Goal: Book appointment/travel/reservation

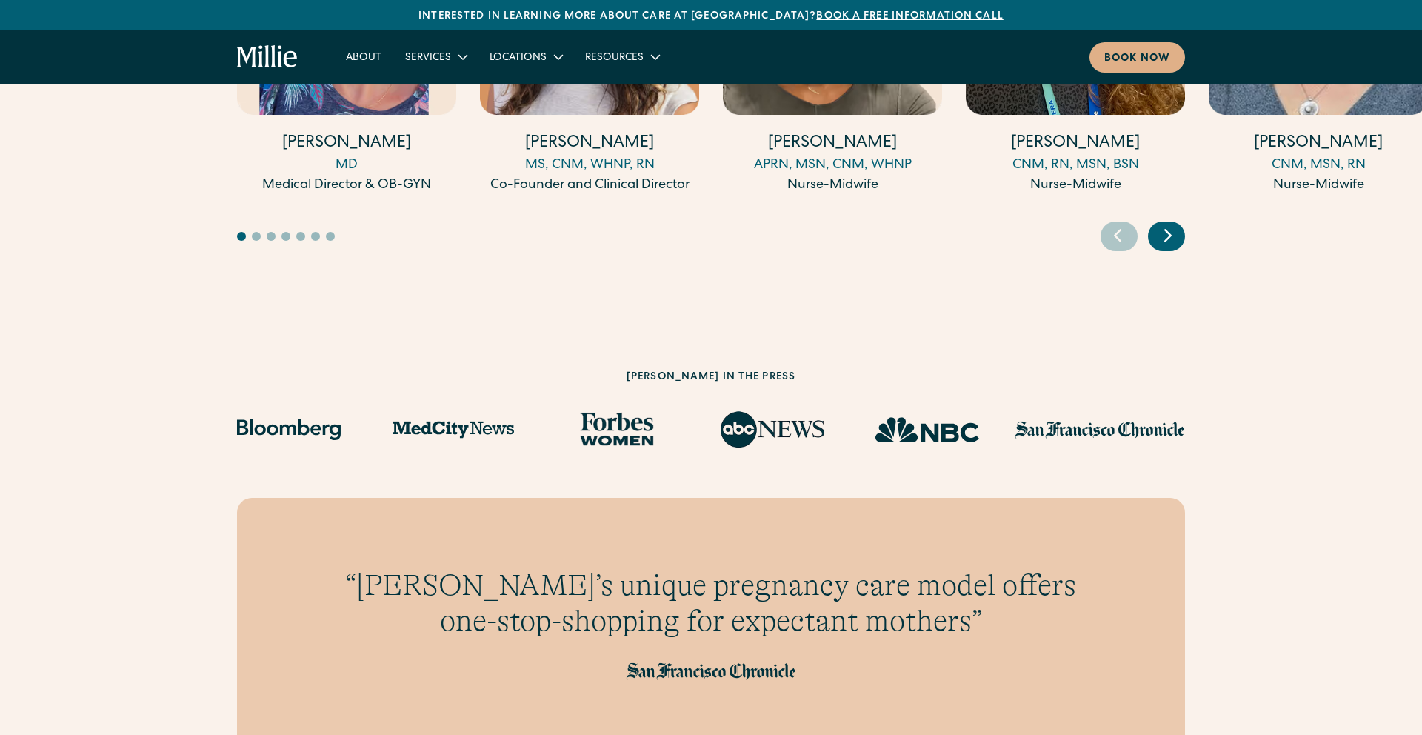
scroll to position [4174, 0]
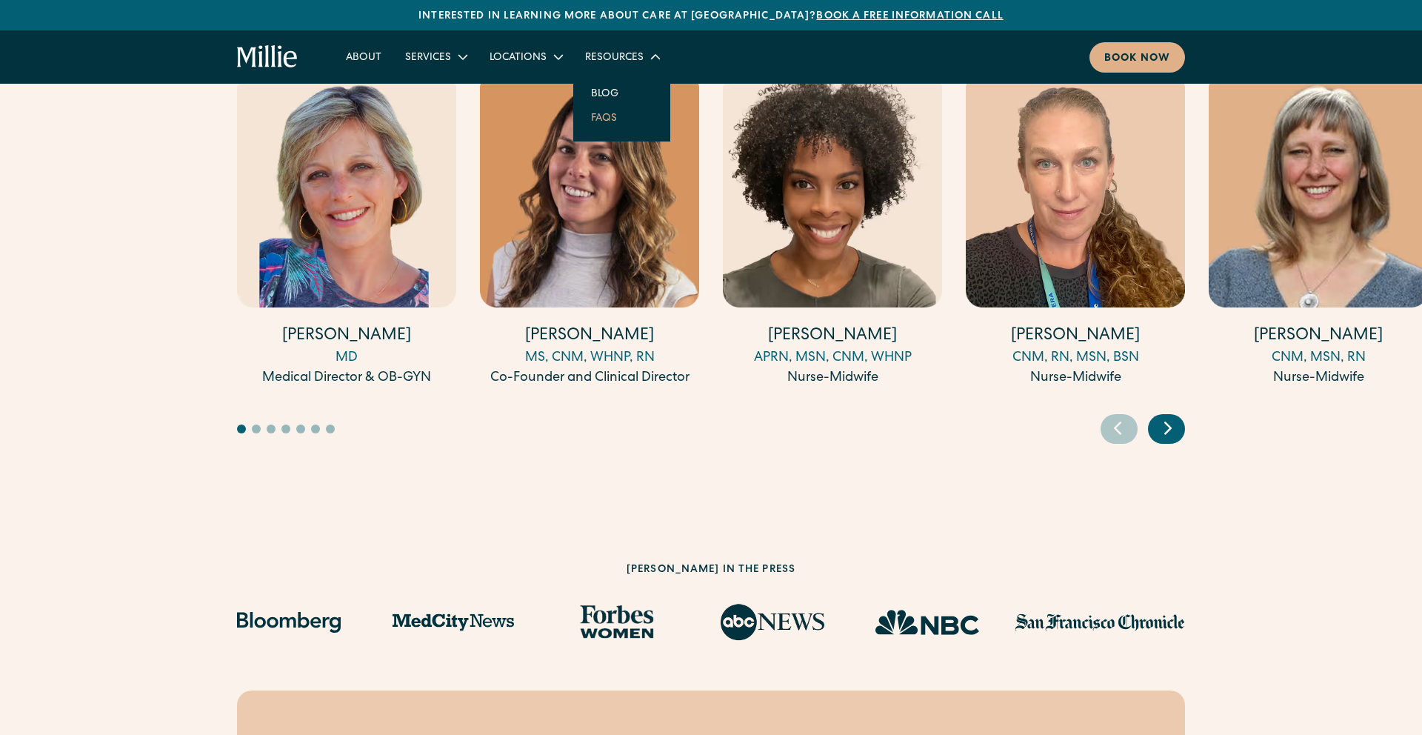
click at [600, 122] on link "FAQs" at bounding box center [604, 117] width 50 height 24
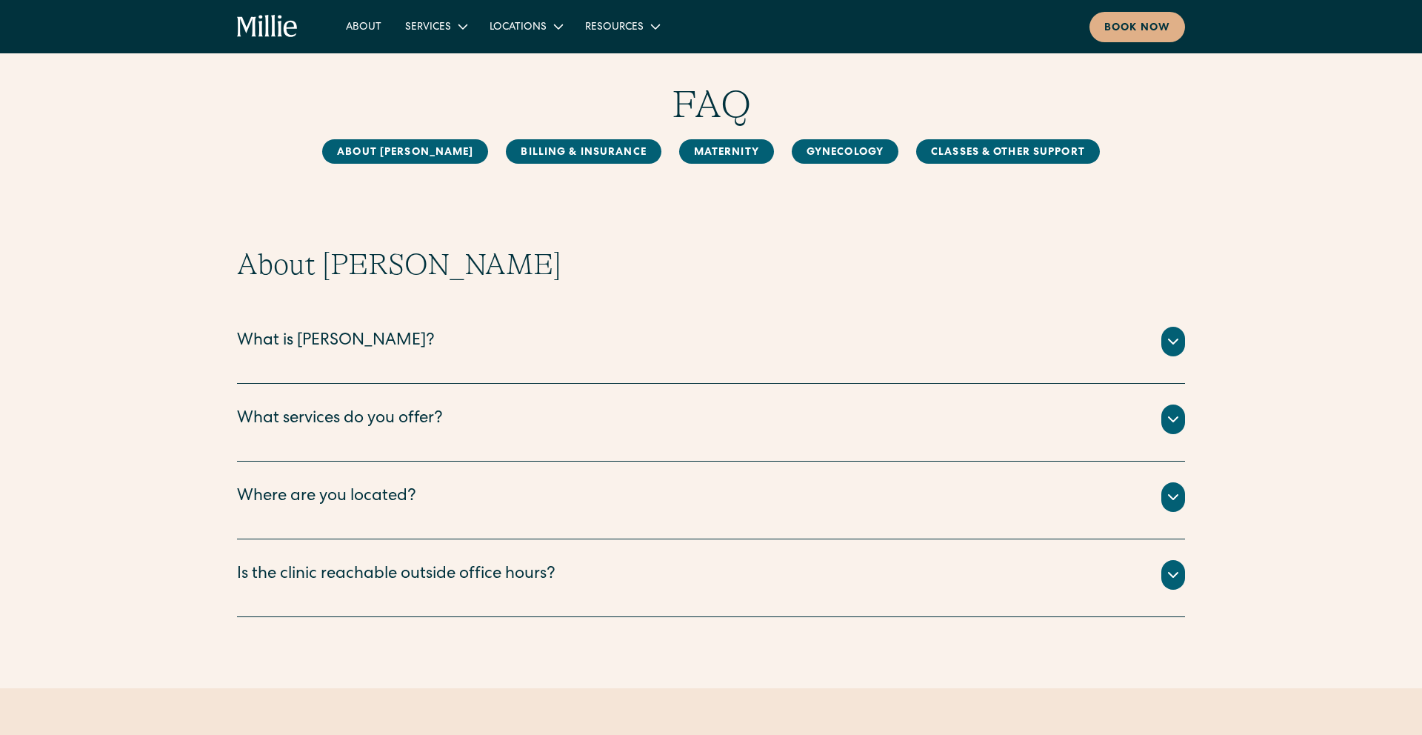
scroll to position [106, 0]
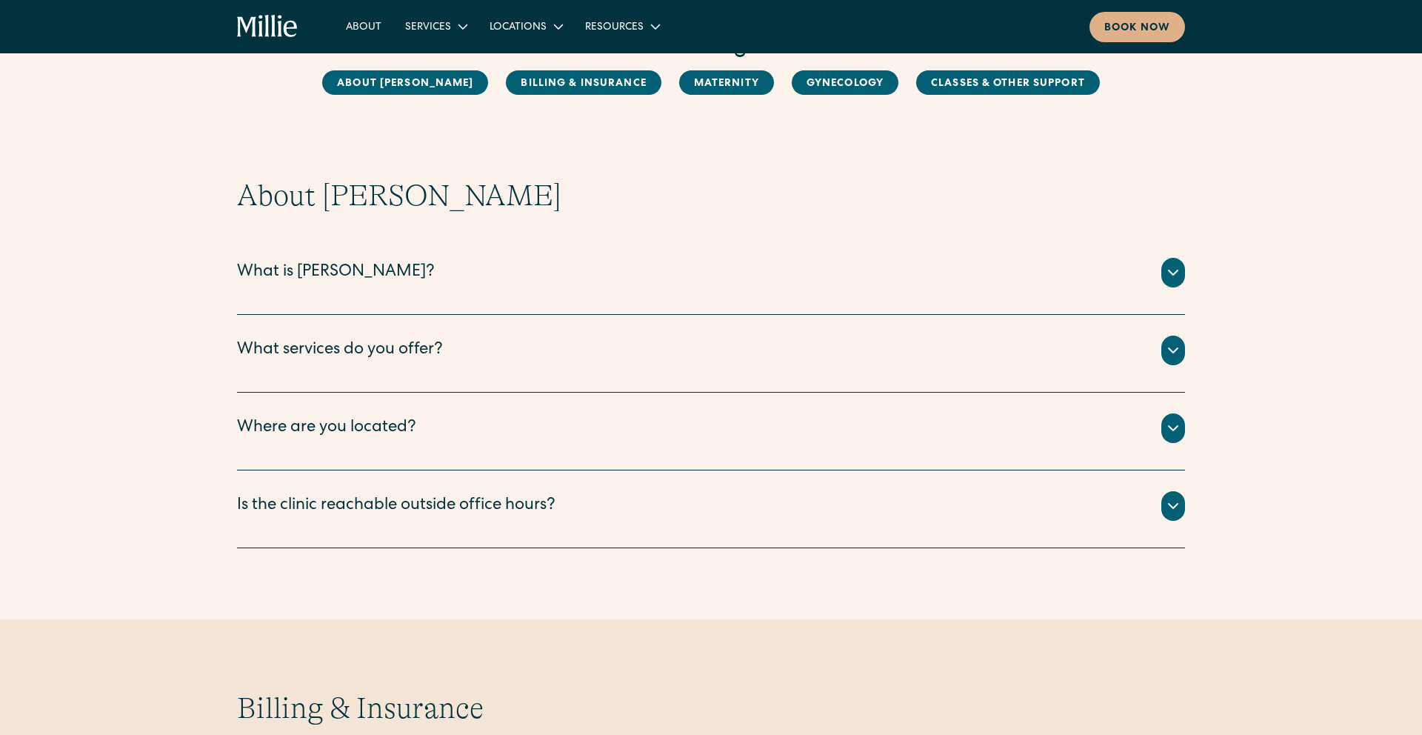
click at [470, 352] on div "What services do you offer?" at bounding box center [711, 350] width 948 height 30
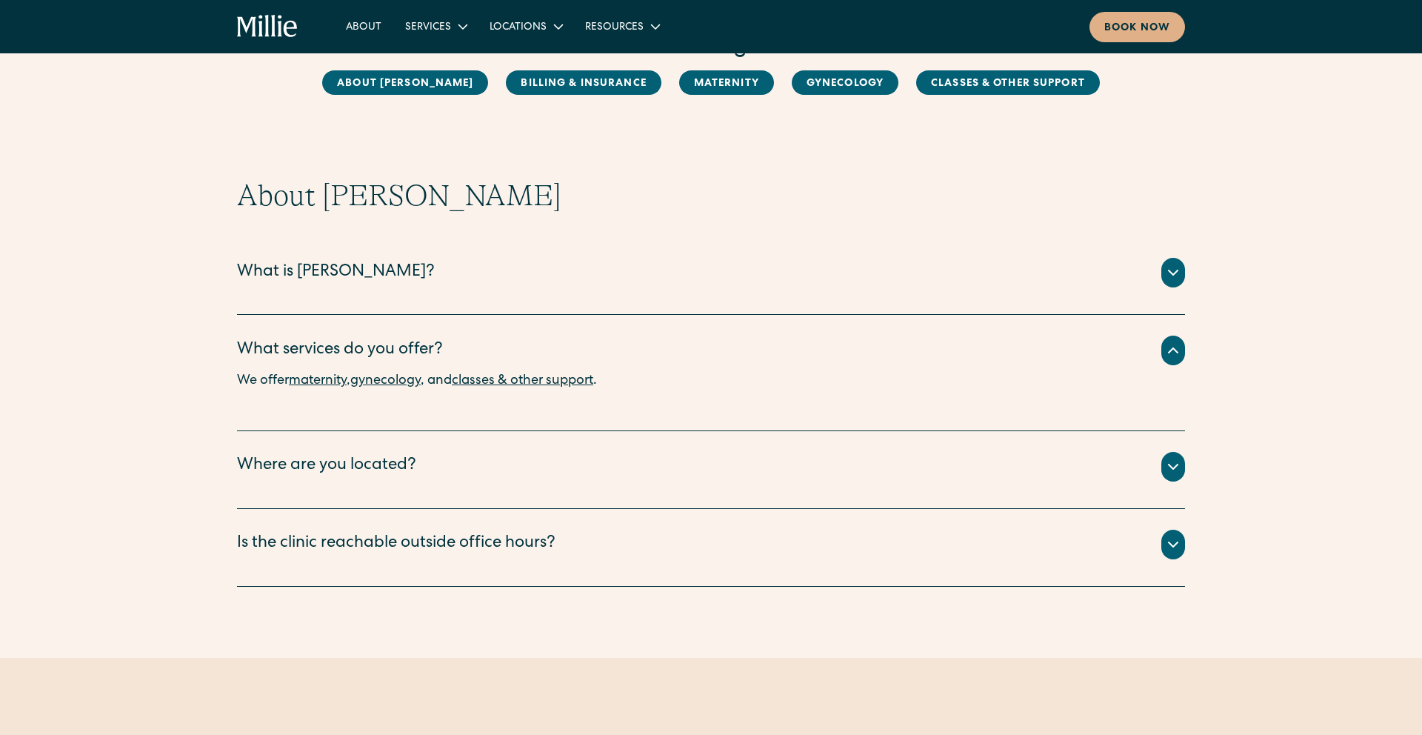
click at [470, 352] on div "What services do you offer?" at bounding box center [711, 350] width 948 height 30
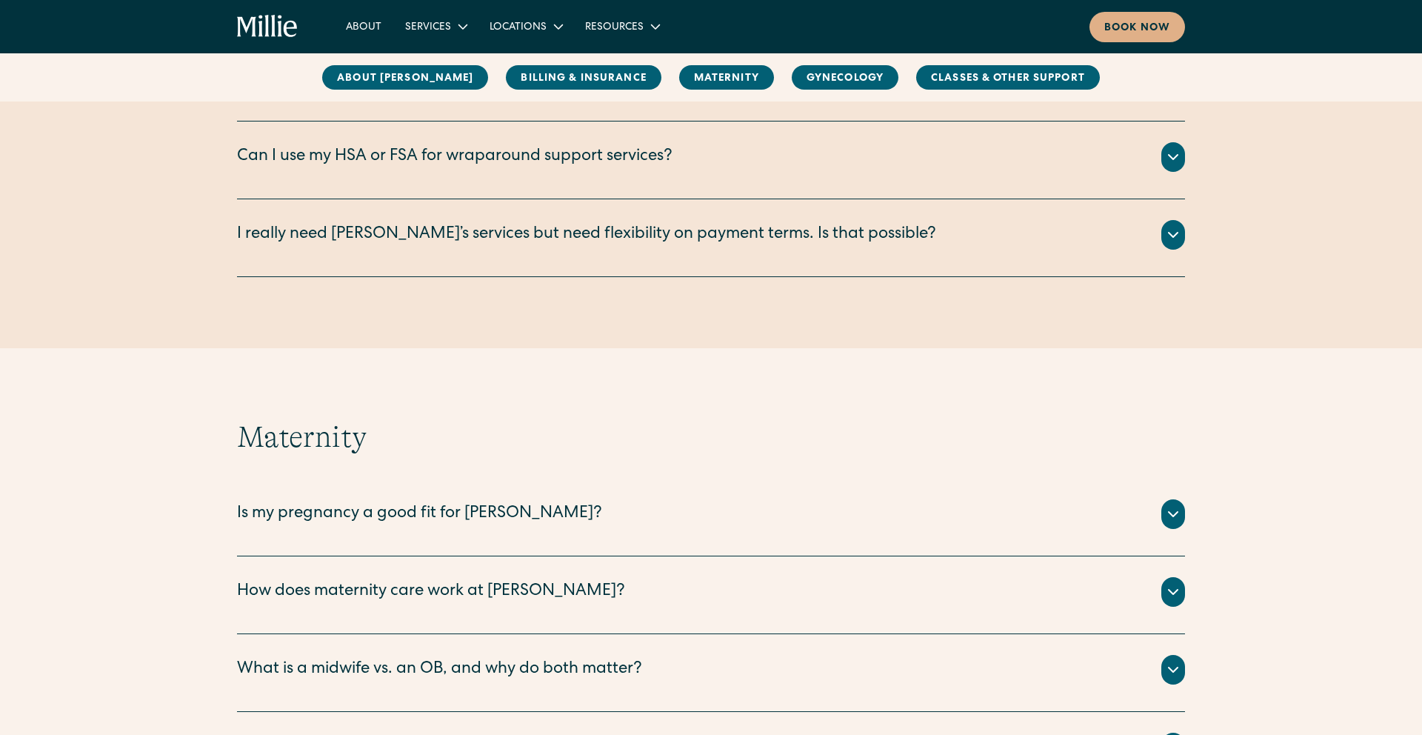
scroll to position [1134, 0]
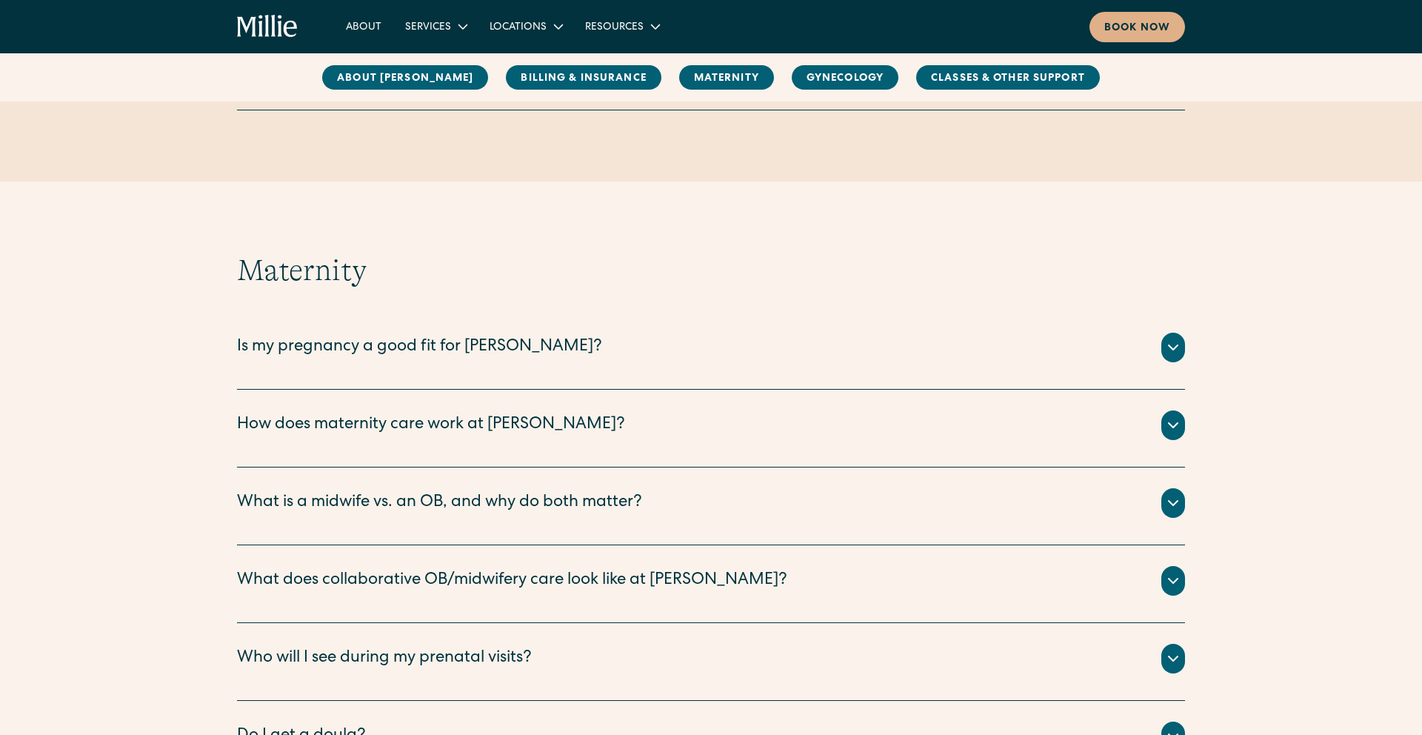
click at [448, 349] on div "Is my pregnancy a good fit for Millie?" at bounding box center [419, 347] width 365 height 24
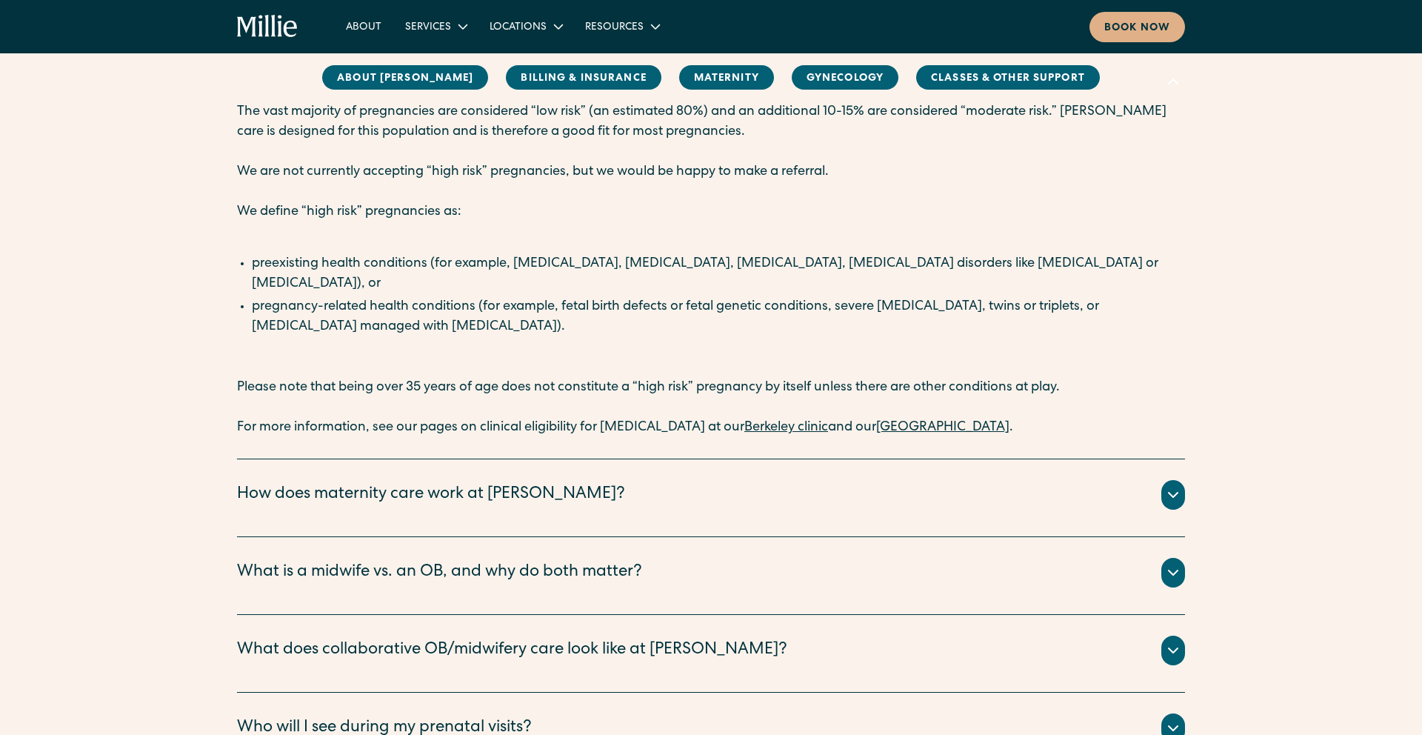
scroll to position [1366, 0]
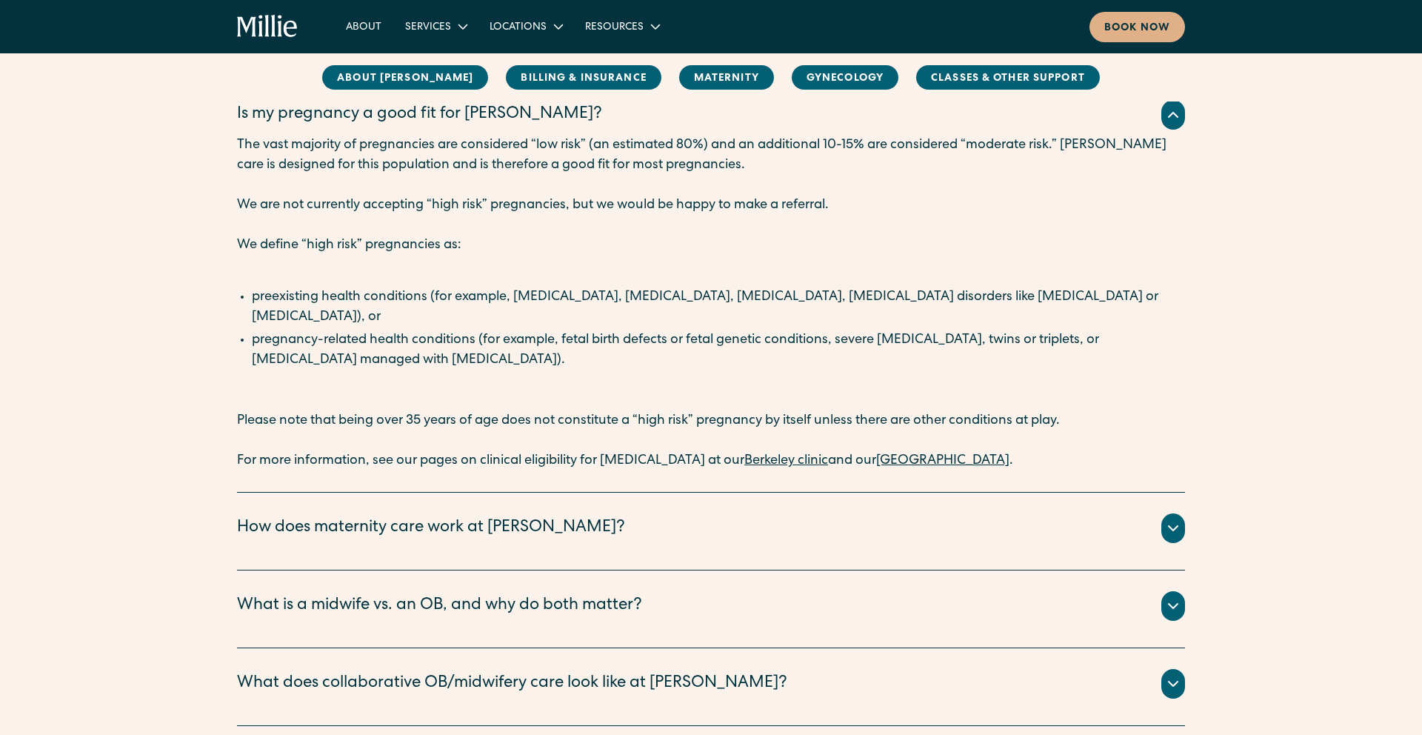
click at [455, 532] on div "How does maternity care work at Millie? You can begin care with us as soon as y…" at bounding box center [711, 531] width 948 height 78
click at [464, 516] on div "How does maternity care work at Millie?" at bounding box center [431, 528] width 388 height 24
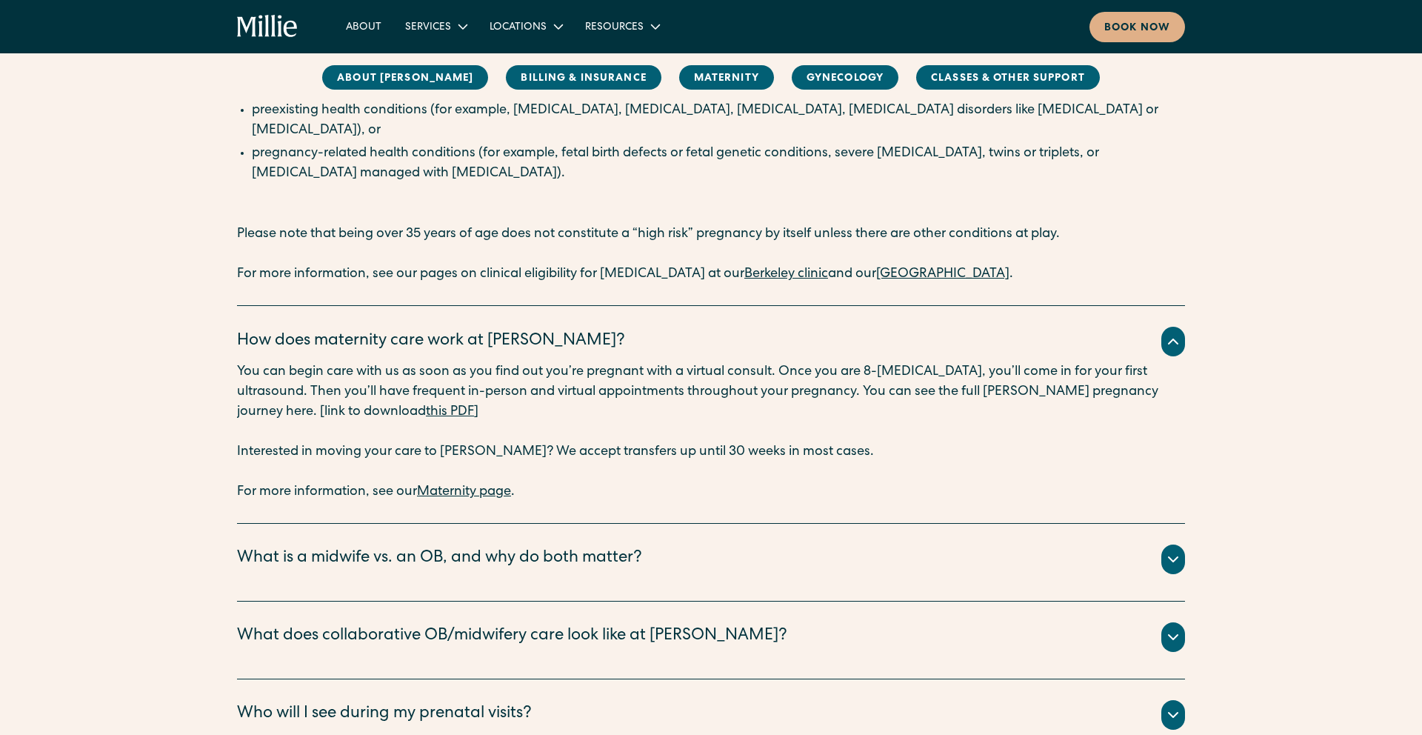
scroll to position [1569, 0]
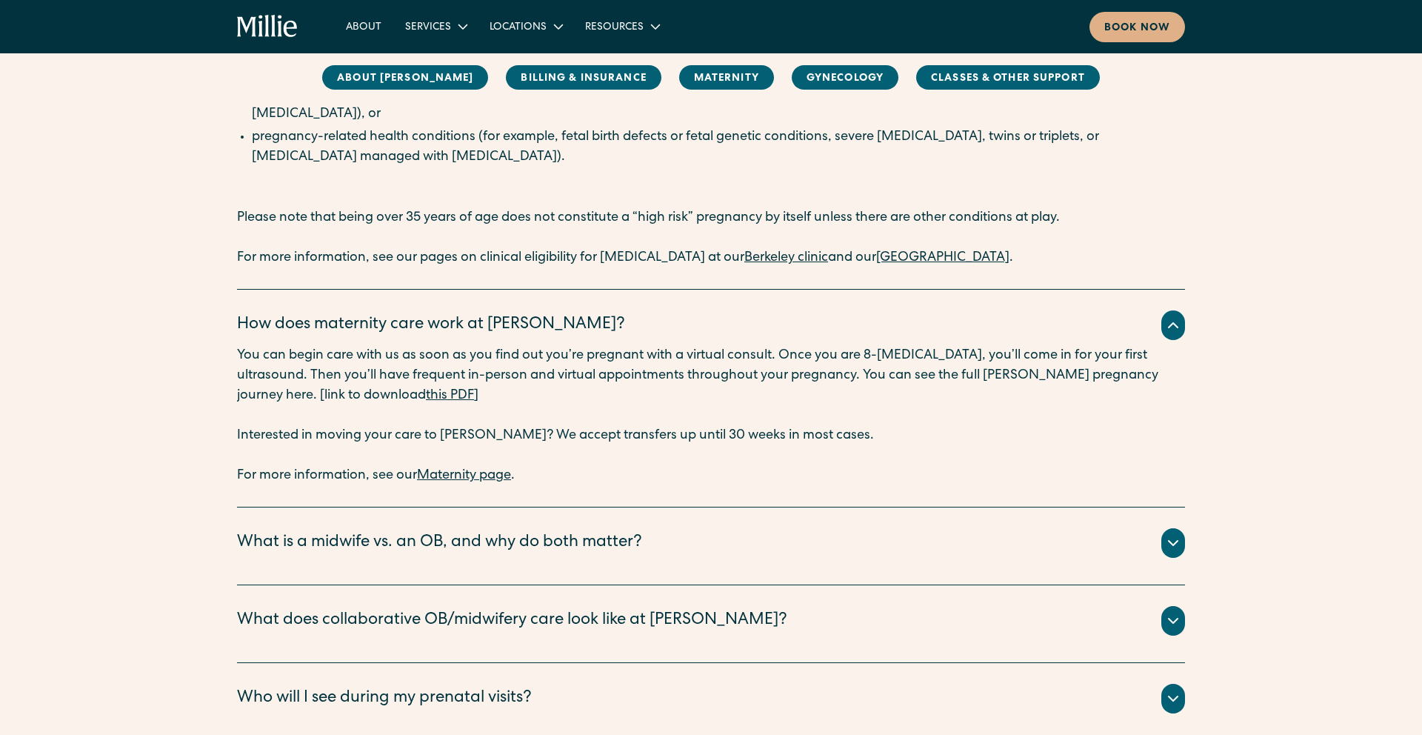
click at [470, 531] on div "What is a midwife vs. an OB, and why do both matter?" at bounding box center [439, 543] width 405 height 24
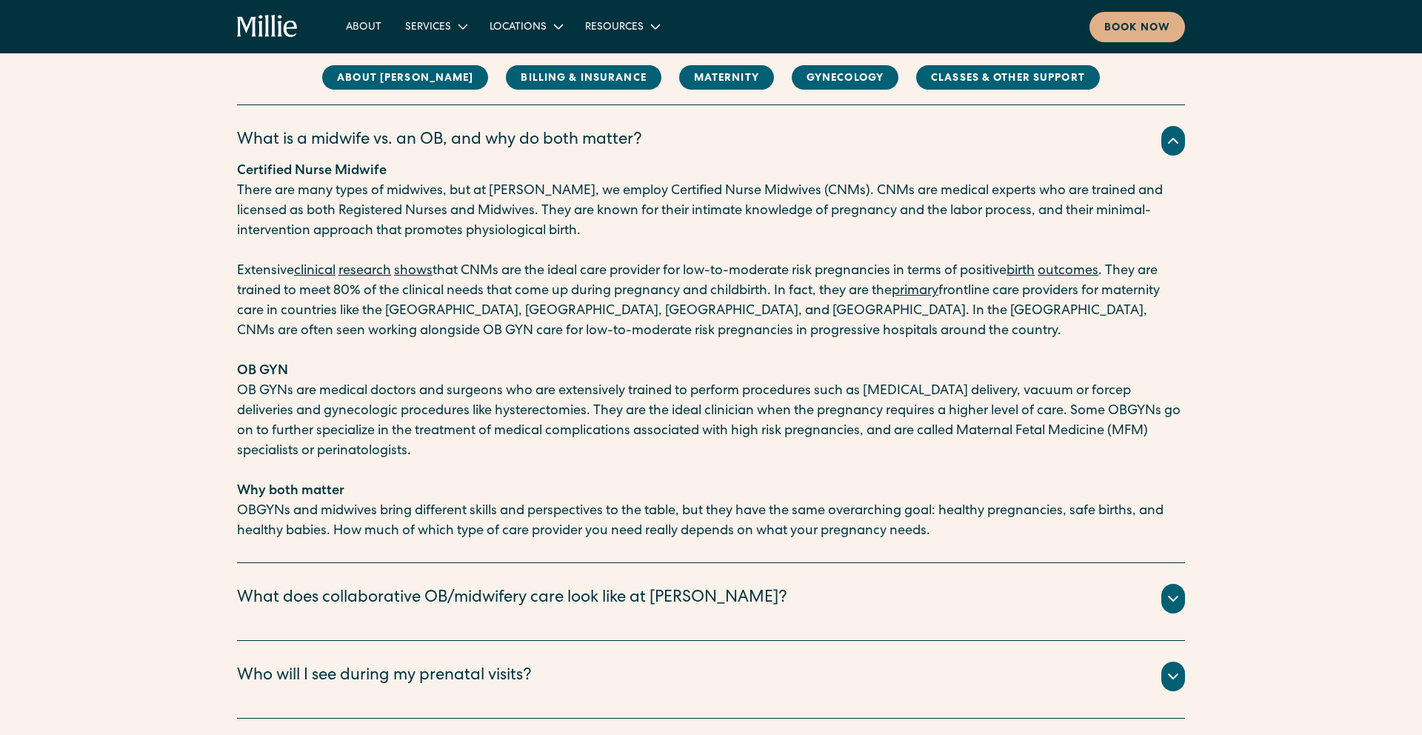
click at [490, 586] on div "What does collaborative OB/midwifery care look like at Millie?" at bounding box center [512, 598] width 550 height 24
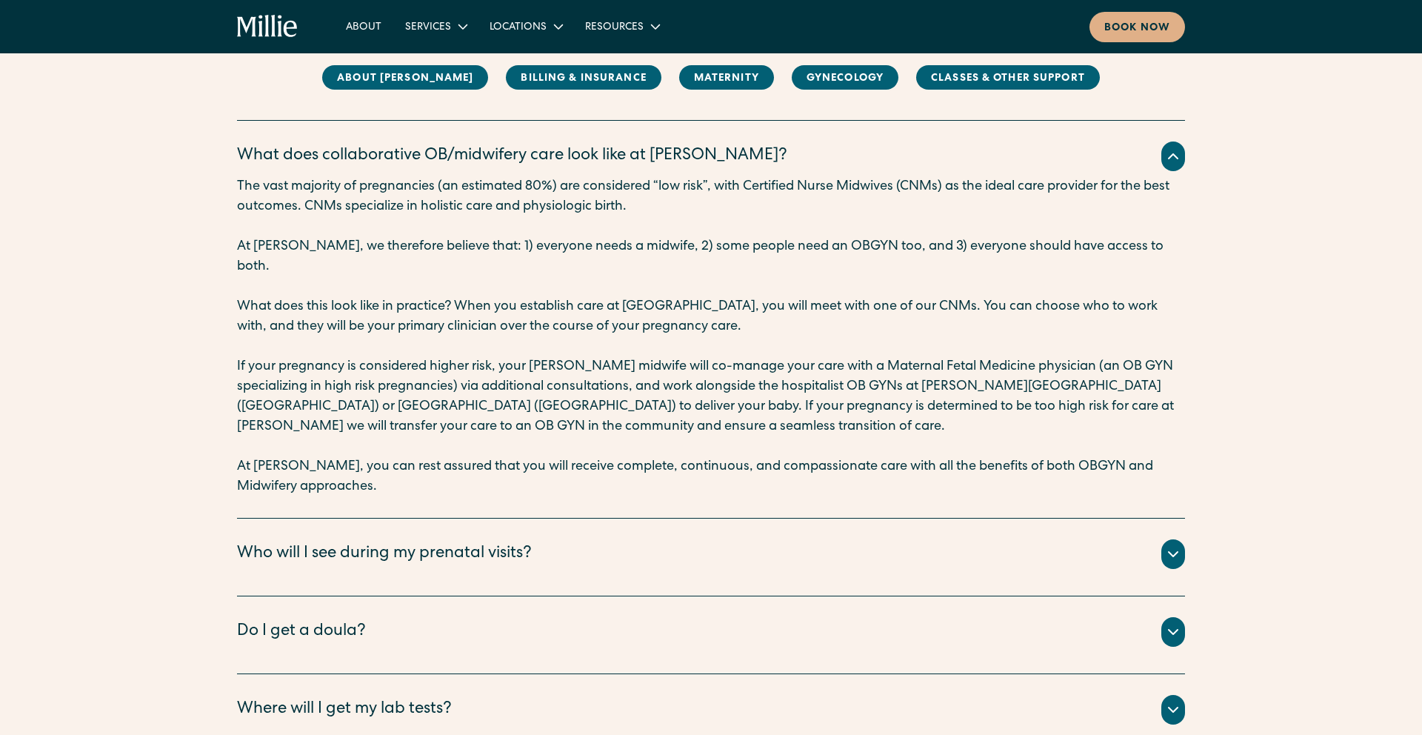
scroll to position [2433, 0]
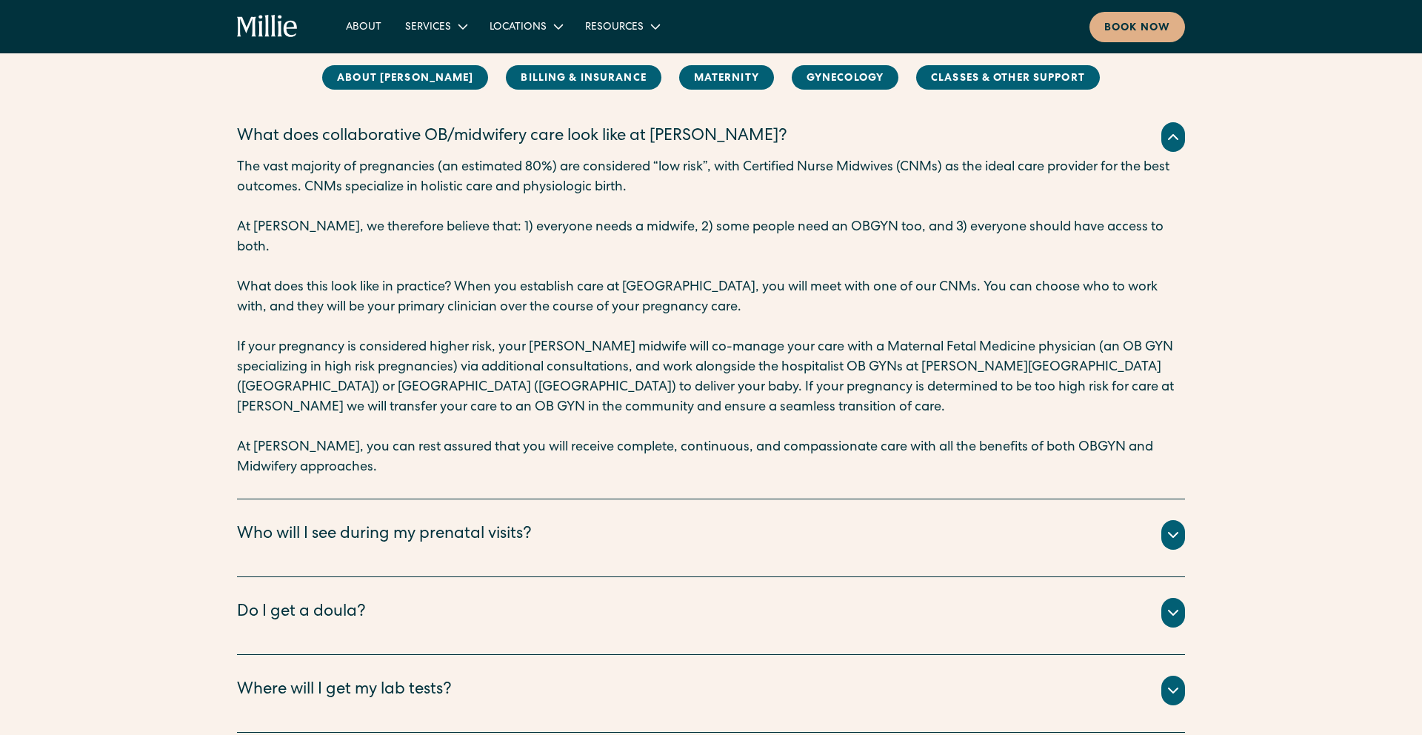
click at [502, 523] on div "Who will I see during my prenatal visits?" at bounding box center [384, 535] width 295 height 24
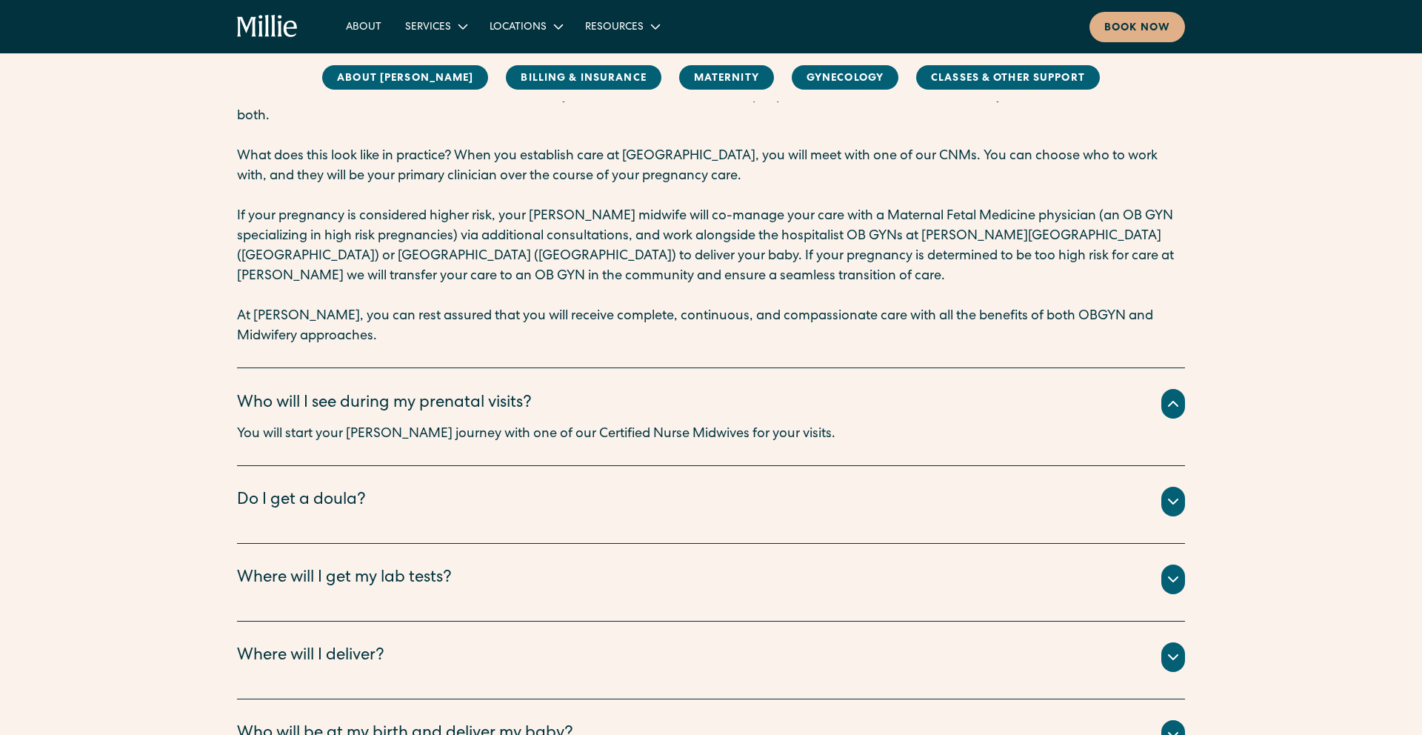
scroll to position [2584, 0]
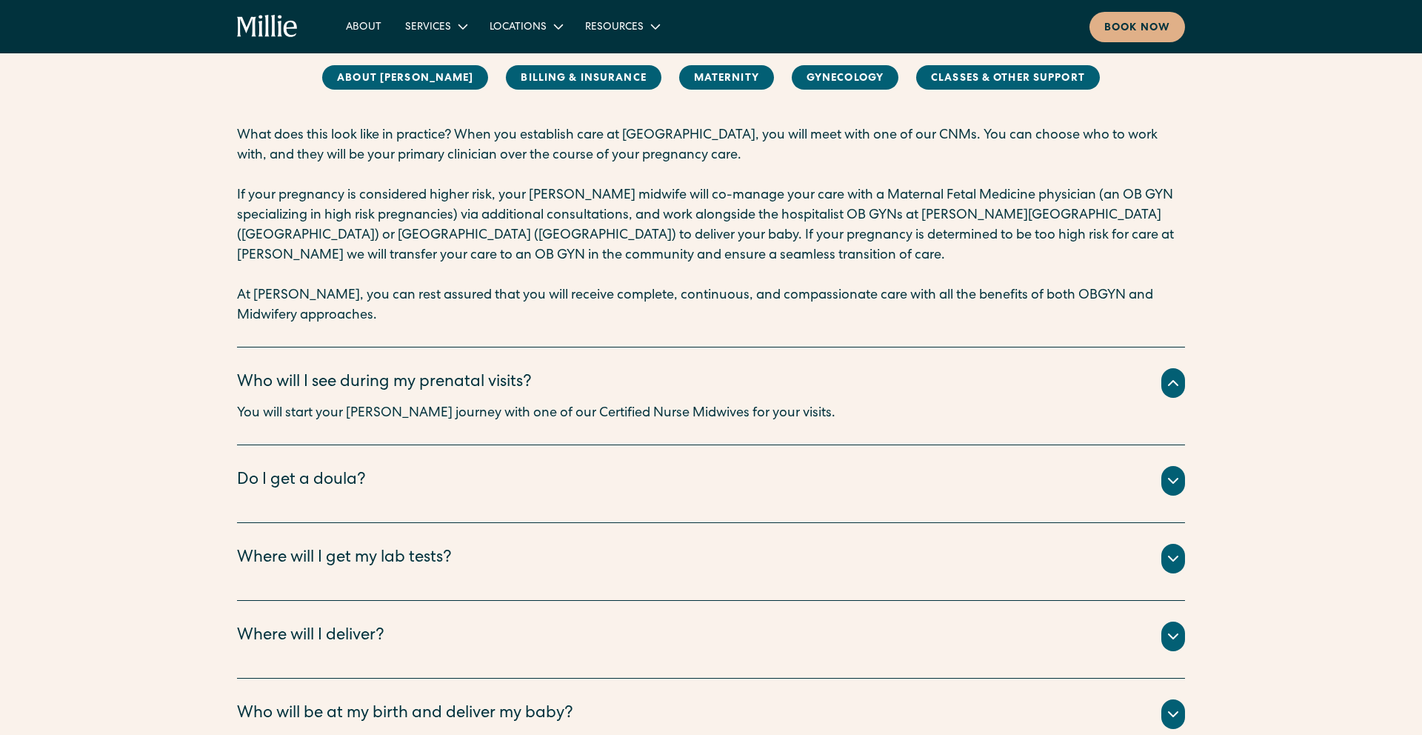
click at [419, 651] on div "All births take place at Alta Bates Hospital (Berkeley) or Good Samaritan Hospi…" at bounding box center [711, 654] width 948 height 6
click at [450, 621] on div "Where will I deliver?" at bounding box center [711, 636] width 948 height 30
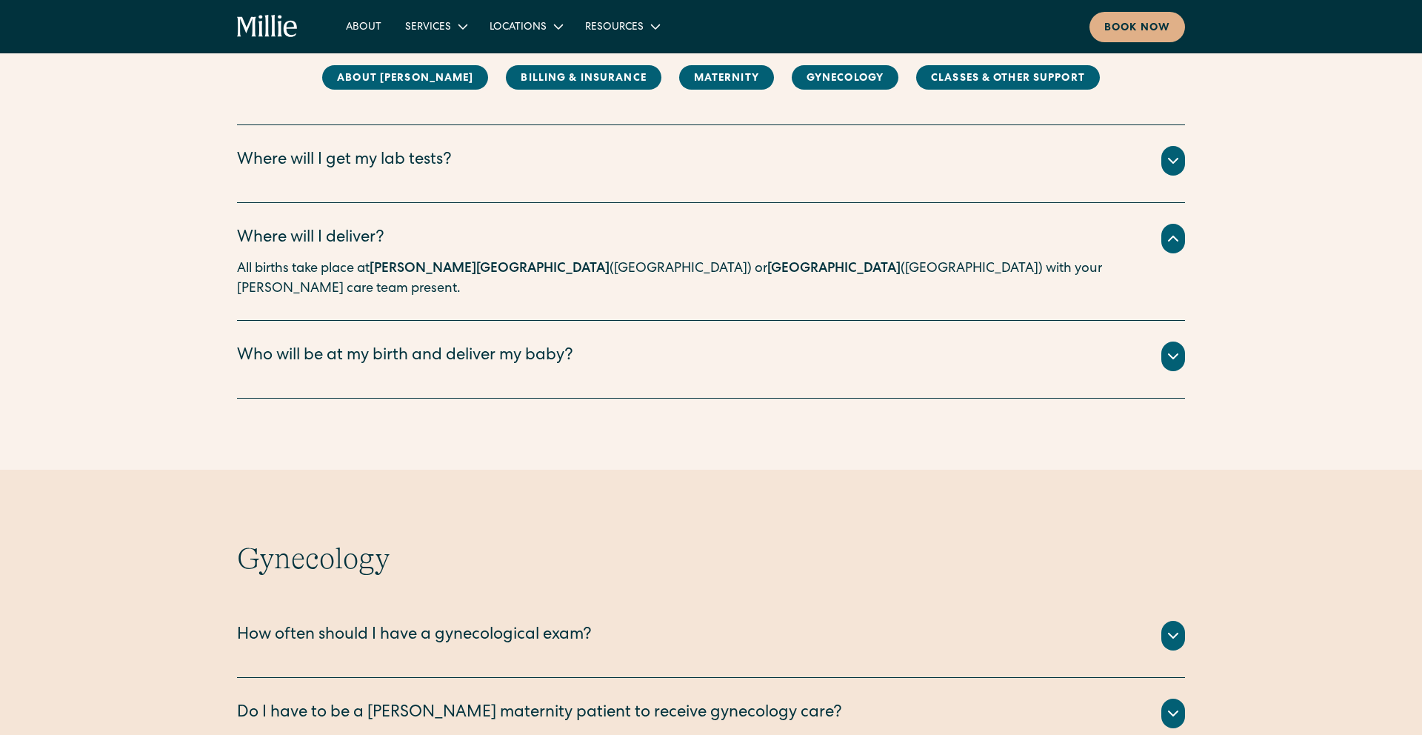
scroll to position [1618, 0]
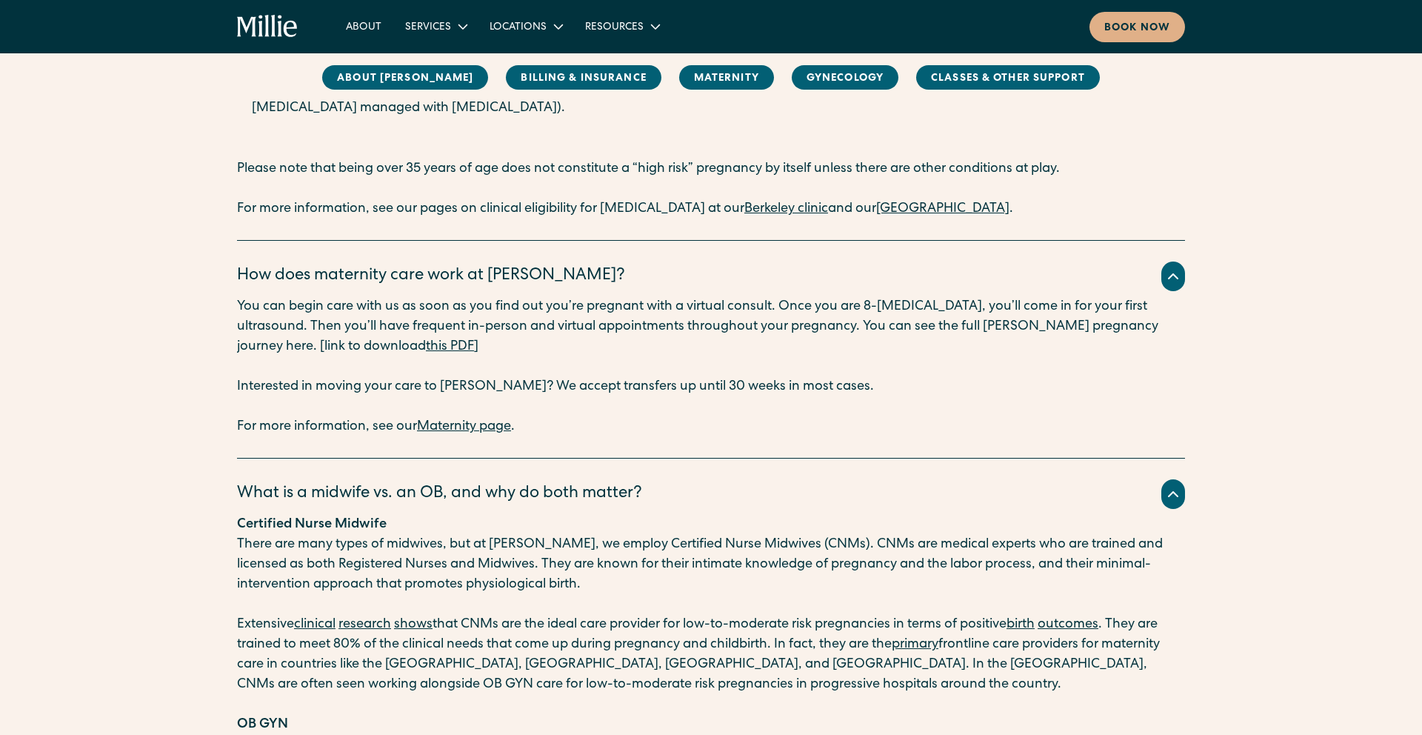
click at [622, 377] on p "Interested in moving your care to Millie? We accept transfers up until 30 weeks…" at bounding box center [711, 387] width 948 height 20
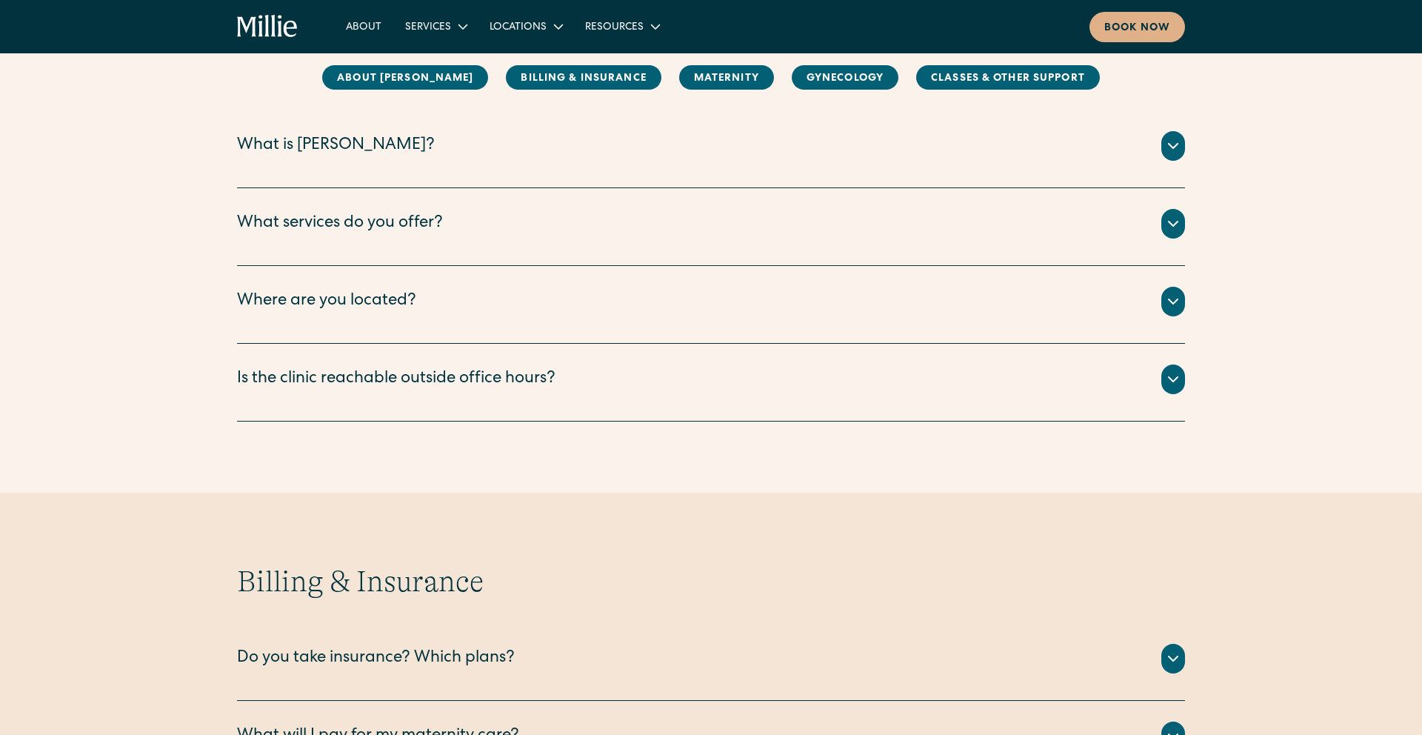
scroll to position [564, 0]
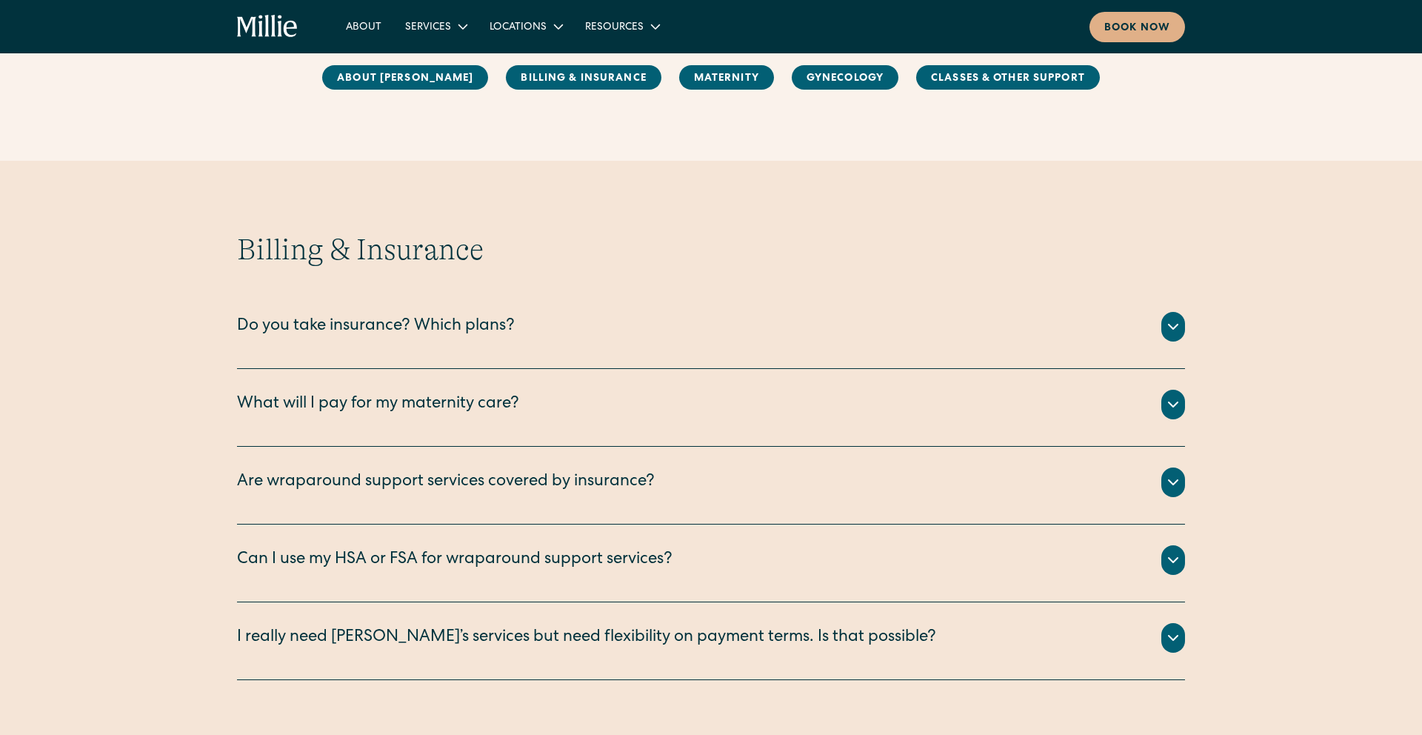
click at [492, 332] on div "Do you take insurance? Which plans?" at bounding box center [376, 327] width 278 height 24
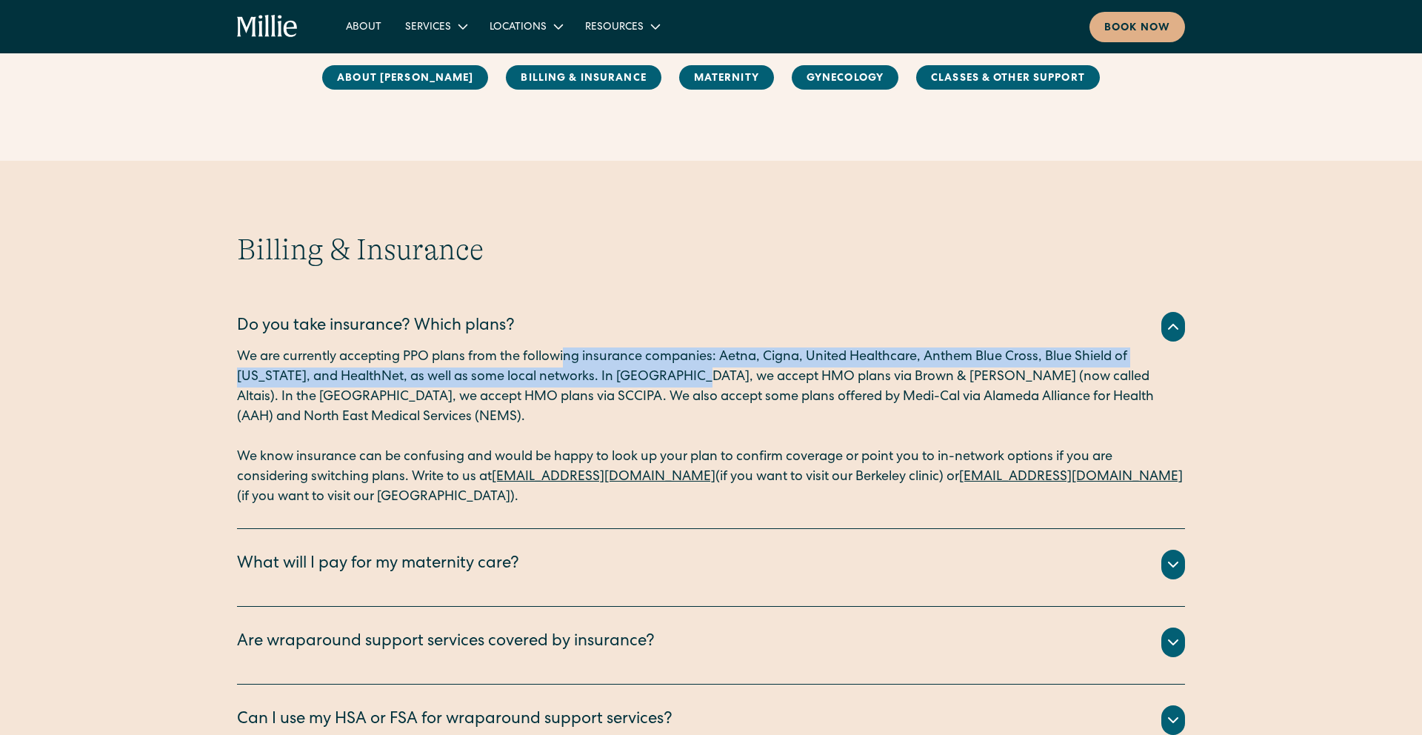
drag, startPoint x: 567, startPoint y: 357, endPoint x: 688, endPoint y: 376, distance: 122.2
click at [688, 376] on p "We are currently accepting PPO plans from the following insurance companies: Ae…" at bounding box center [711, 387] width 948 height 80
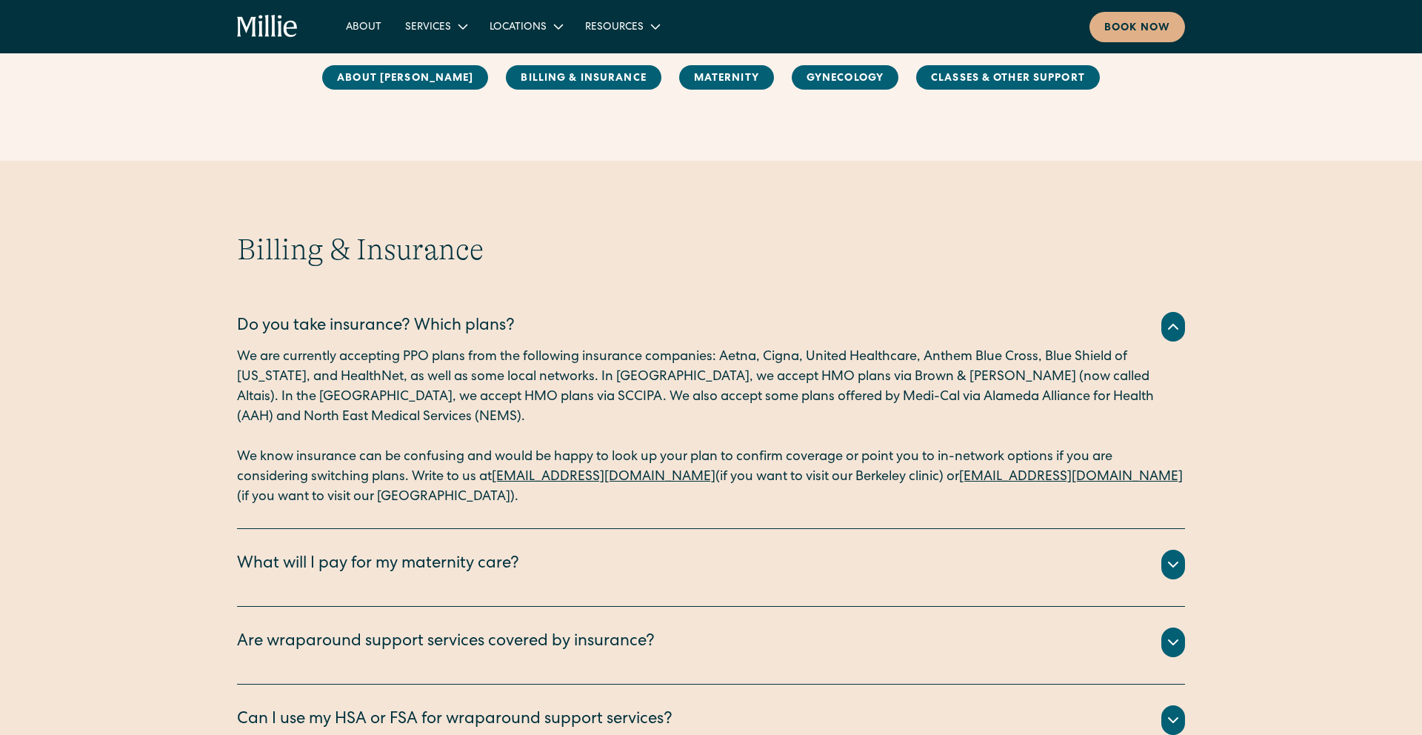
click at [698, 398] on p "We are currently accepting PPO plans from the following insurance companies: Ae…" at bounding box center [711, 387] width 948 height 80
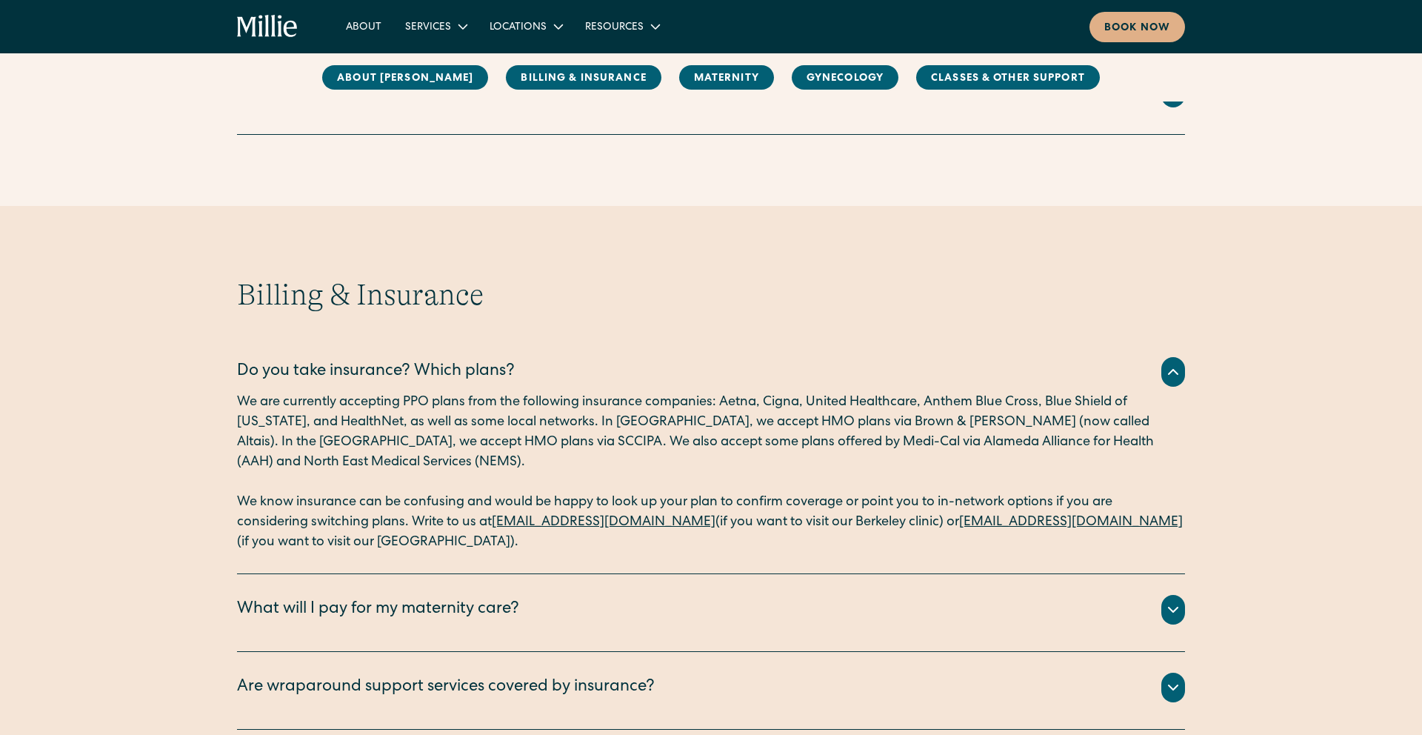
scroll to position [602, 0]
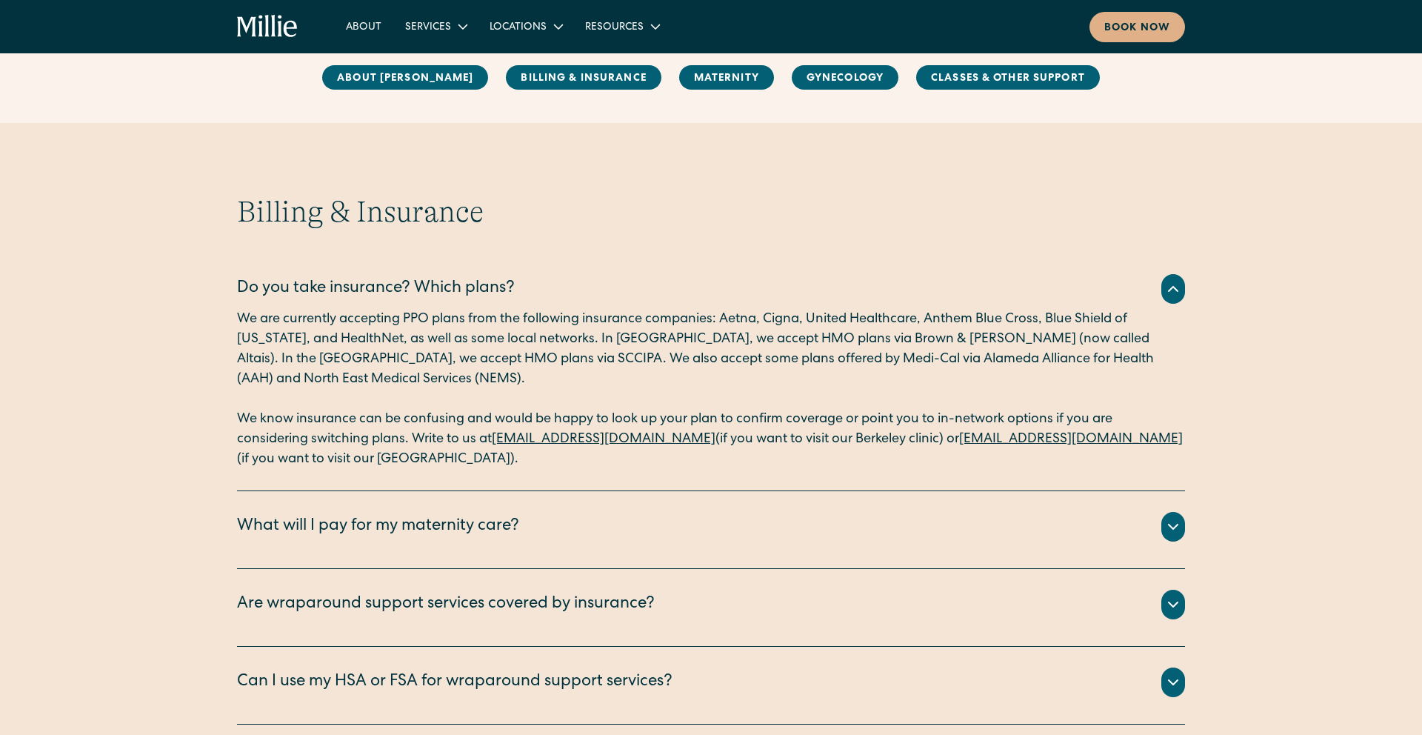
click at [735, 321] on p "We are currently accepting PPO plans from the following insurance companies: Ae…" at bounding box center [711, 350] width 948 height 80
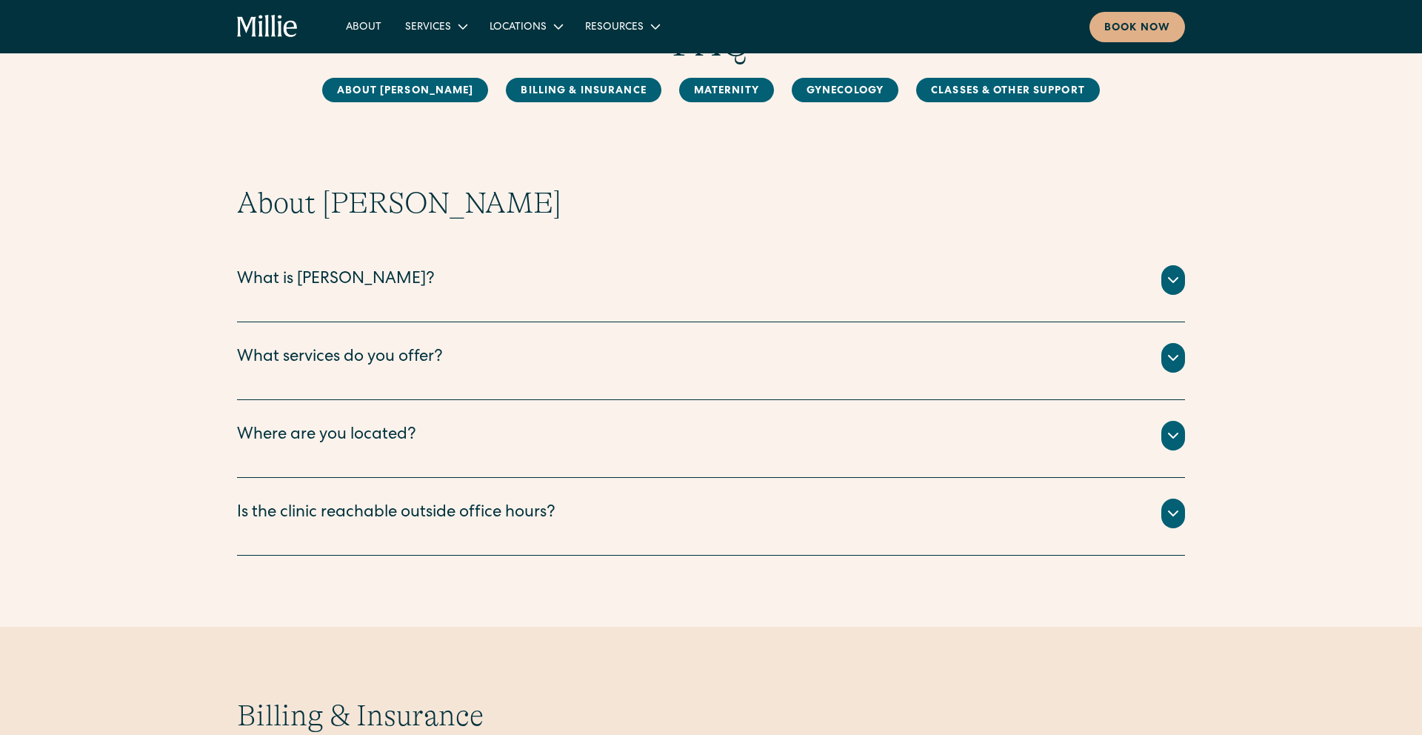
scroll to position [0, 0]
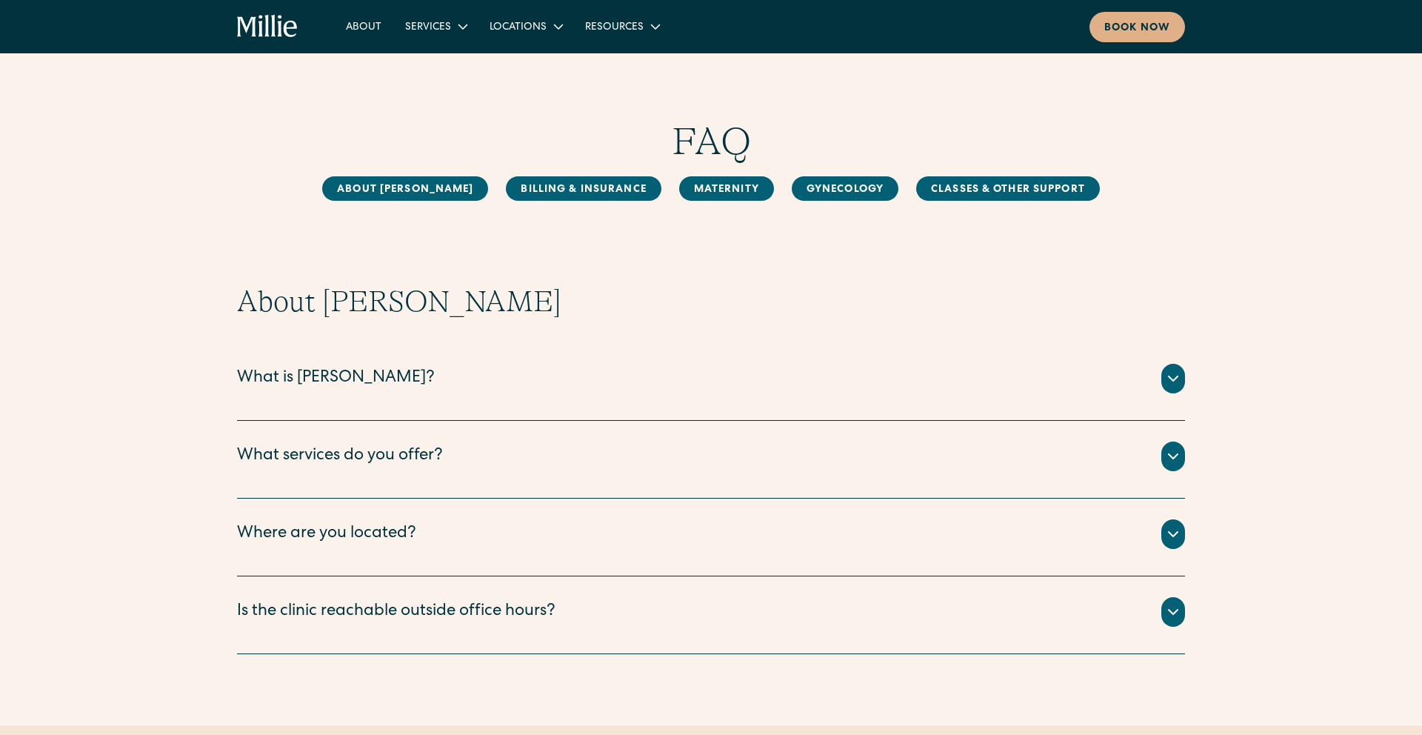
click at [381, 49] on div "About Services Maternity Gynecology Classes & Other Support Locations Berkeley …" at bounding box center [711, 26] width 1422 height 53
click at [376, 35] on link "About" at bounding box center [363, 26] width 59 height 24
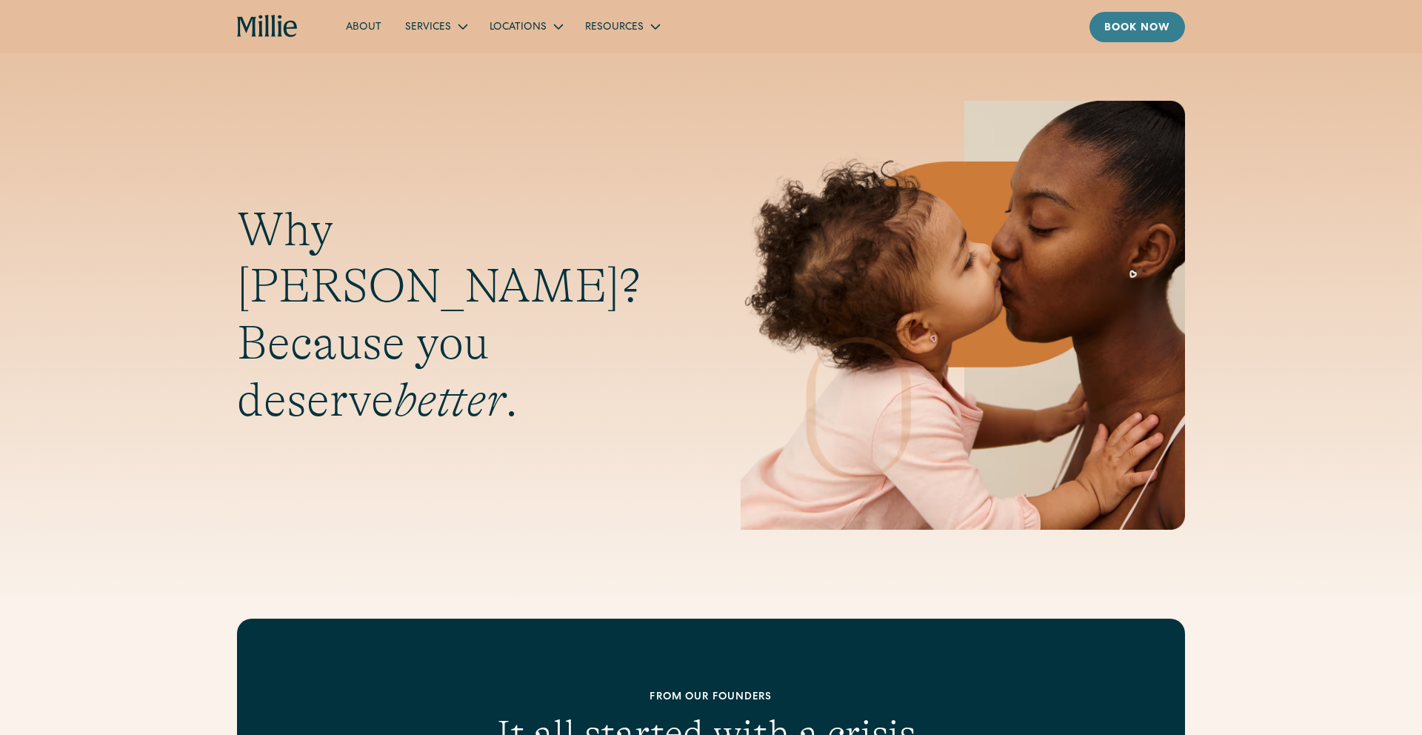
click at [1136, 24] on div "Book now" at bounding box center [1137, 29] width 66 height 16
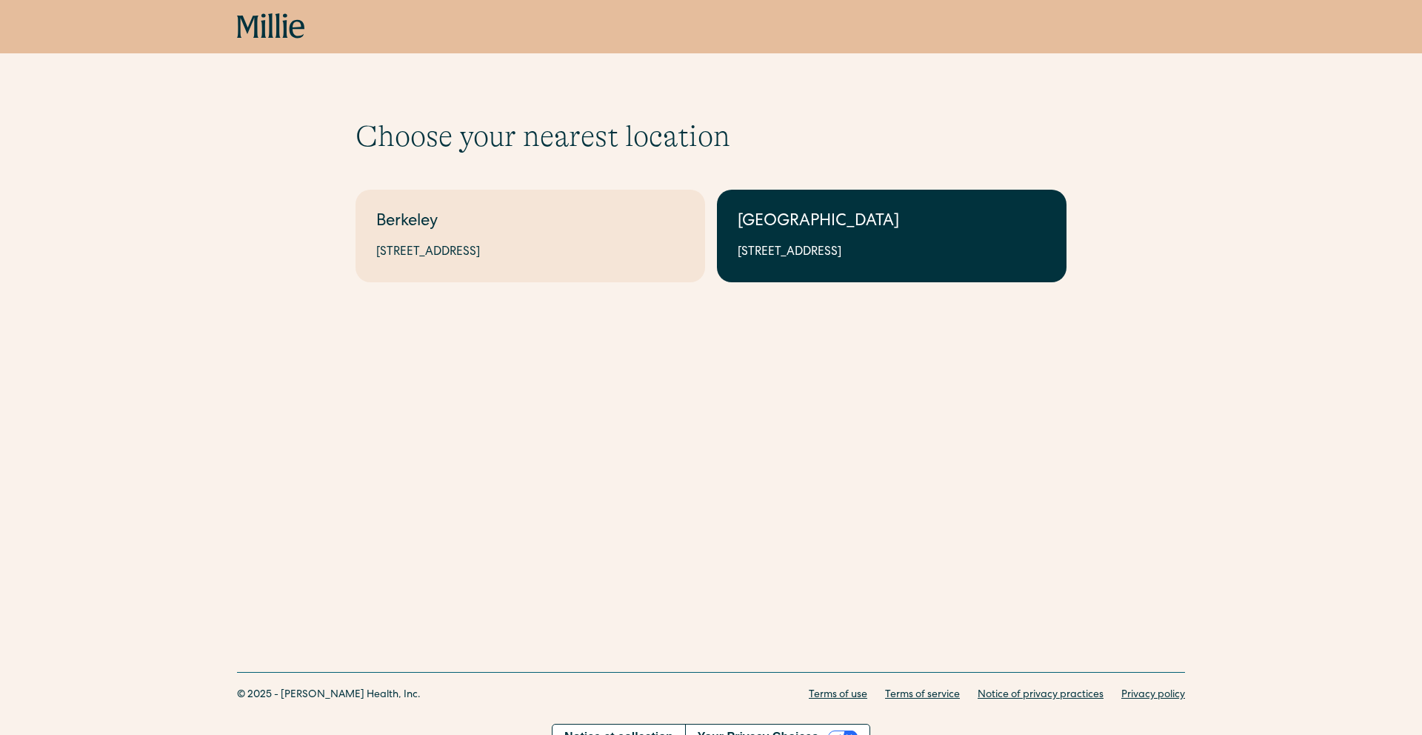
click at [835, 228] on div "[GEOGRAPHIC_DATA]" at bounding box center [892, 222] width 308 height 24
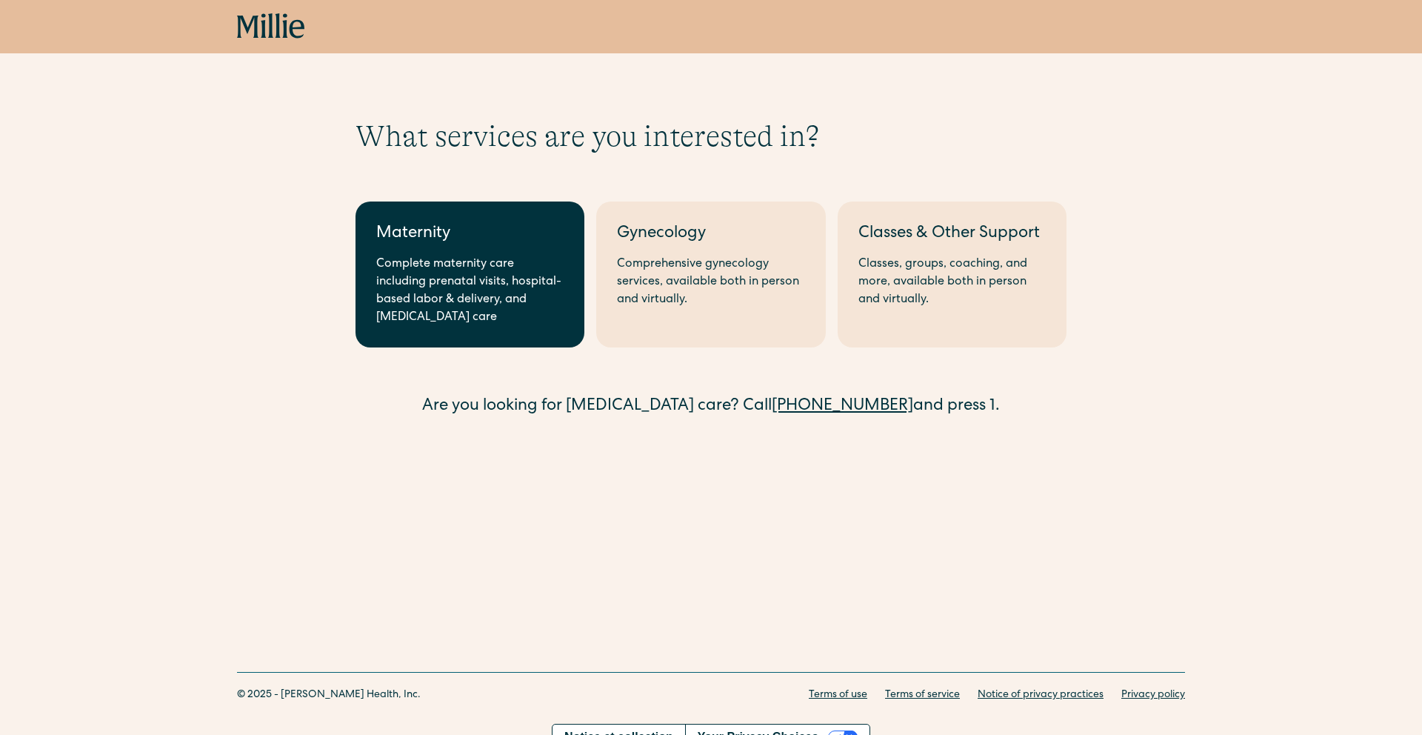
click at [481, 323] on div "Complete maternity care including prenatal visits, hospital-based labor & deliv…" at bounding box center [469, 290] width 187 height 71
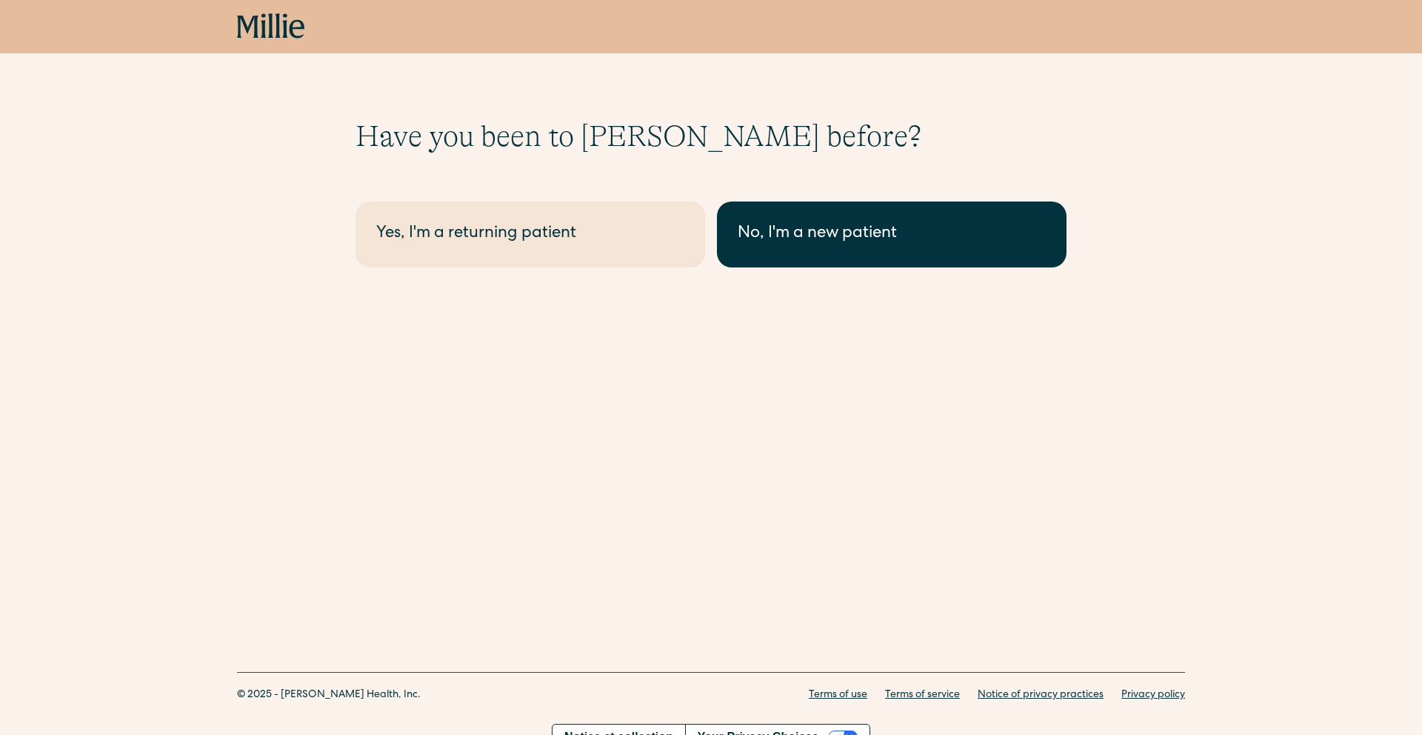
click at [855, 209] on link "No, I'm a new patient" at bounding box center [892, 234] width 350 height 66
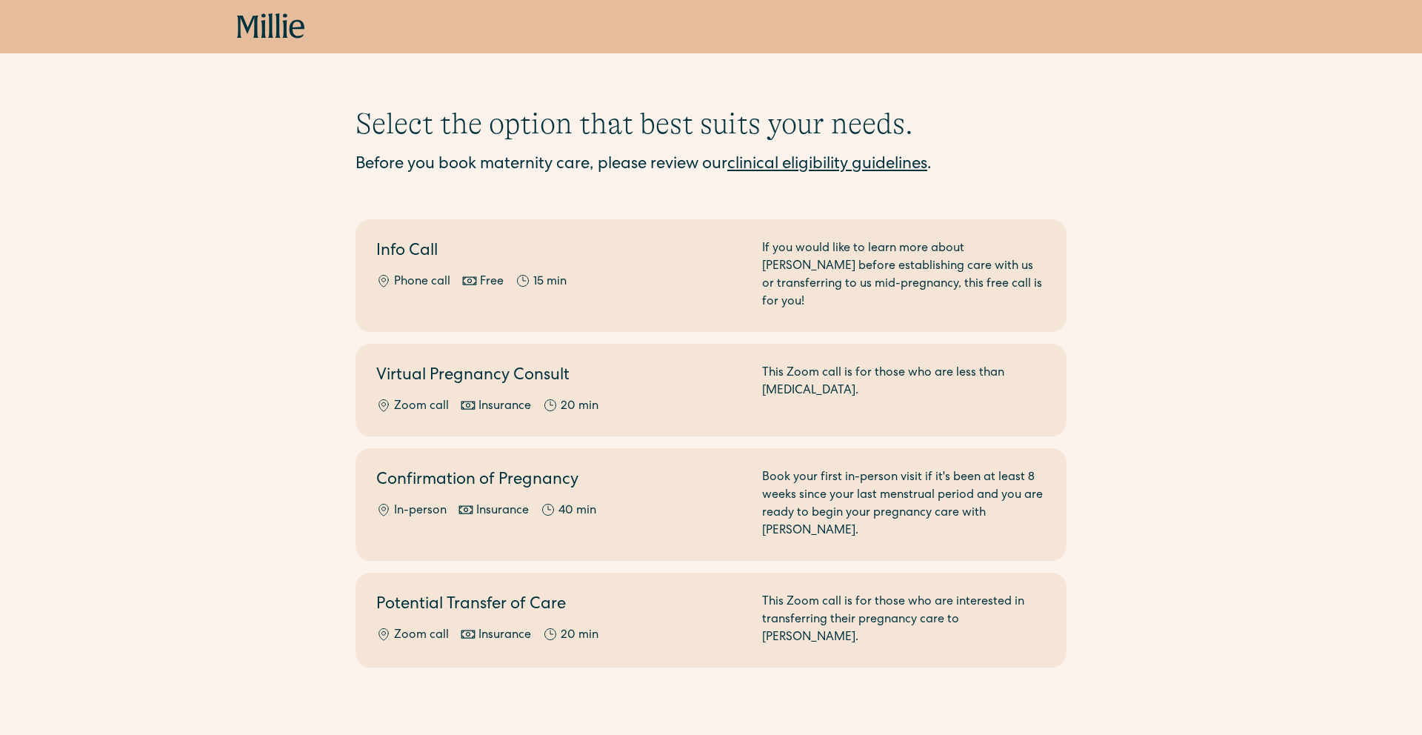
scroll to position [16, 0]
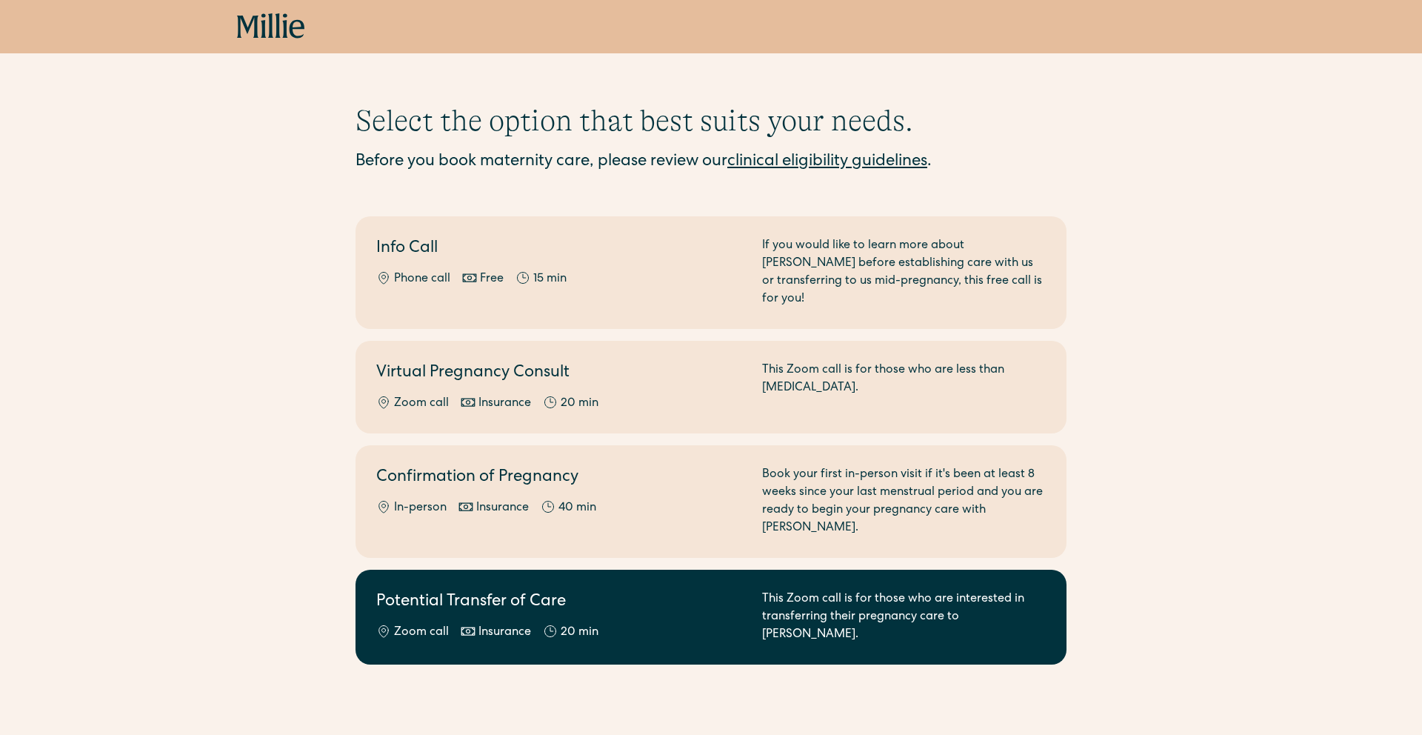
click at [670, 590] on div "Potential Transfer of Care Zoom call Insurance 20 min" at bounding box center [560, 616] width 368 height 53
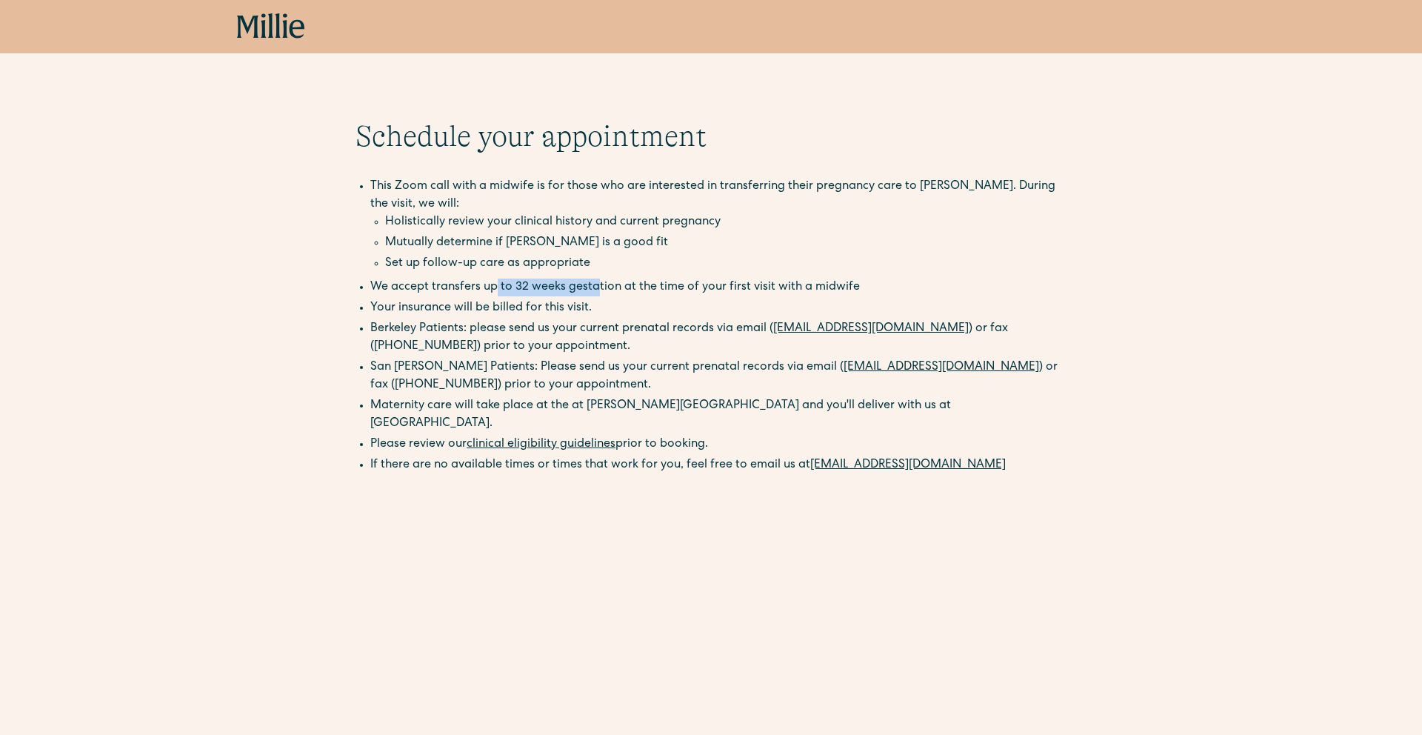
drag, startPoint x: 496, startPoint y: 285, endPoint x: 593, endPoint y: 287, distance: 97.0
click at [593, 287] on li "We accept transfers up to 32 weeks gestation at the time of your first visit wi…" at bounding box center [718, 287] width 696 height 18
click at [593, 309] on li "Your insurance will be billed for this visit." at bounding box center [718, 308] width 696 height 18
drag, startPoint x: 478, startPoint y: 304, endPoint x: 527, endPoint y: 304, distance: 48.9
click at [527, 304] on li "Your insurance will be billed for this visit." at bounding box center [718, 308] width 696 height 18
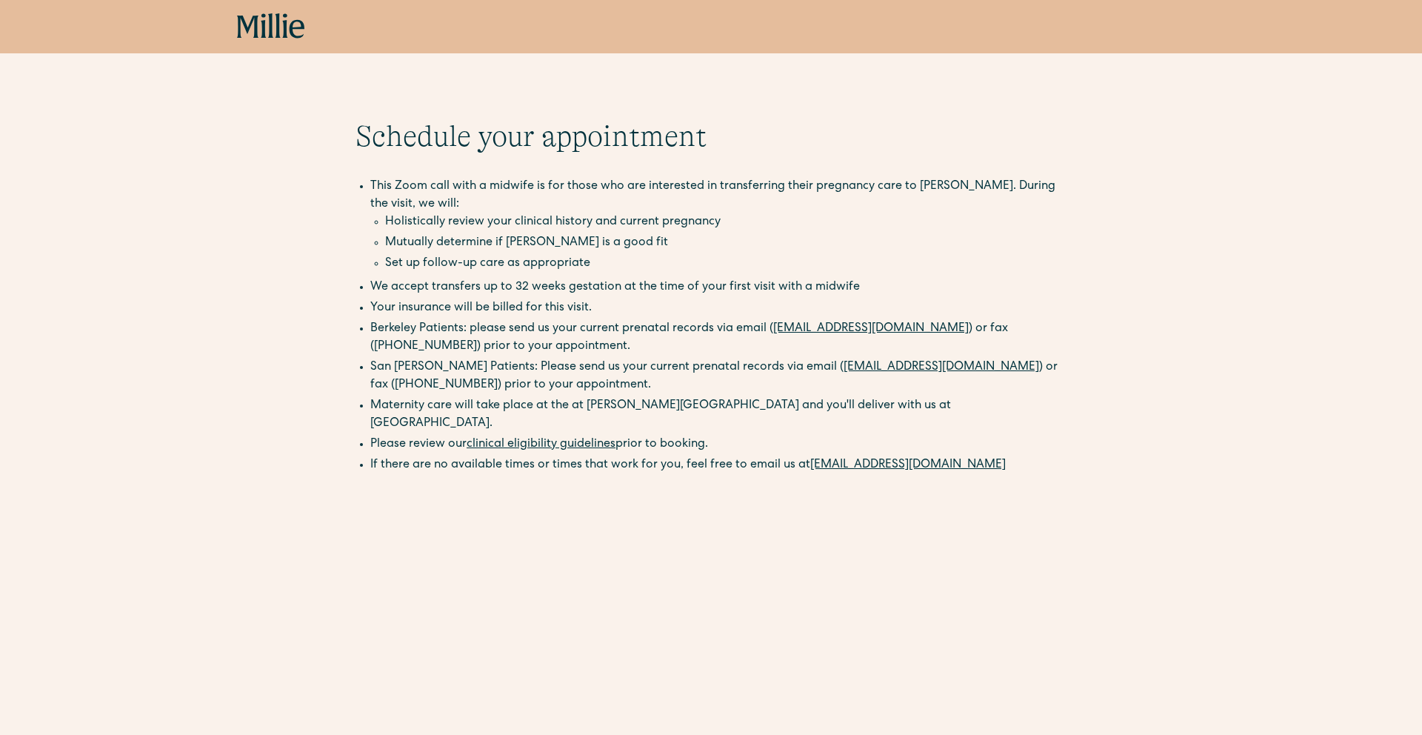
click at [581, 301] on li "Your insurance will be billed for this visit." at bounding box center [718, 308] width 696 height 18
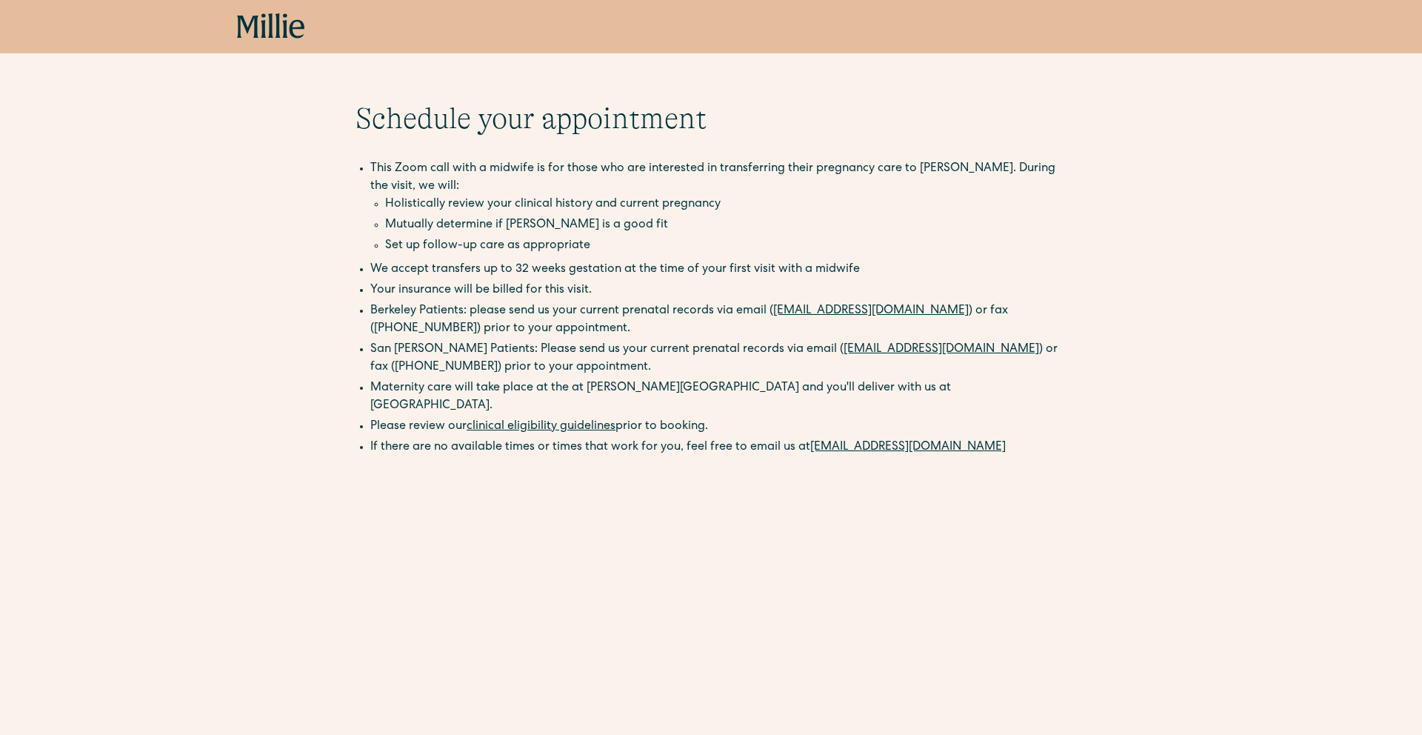
scroll to position [21, 0]
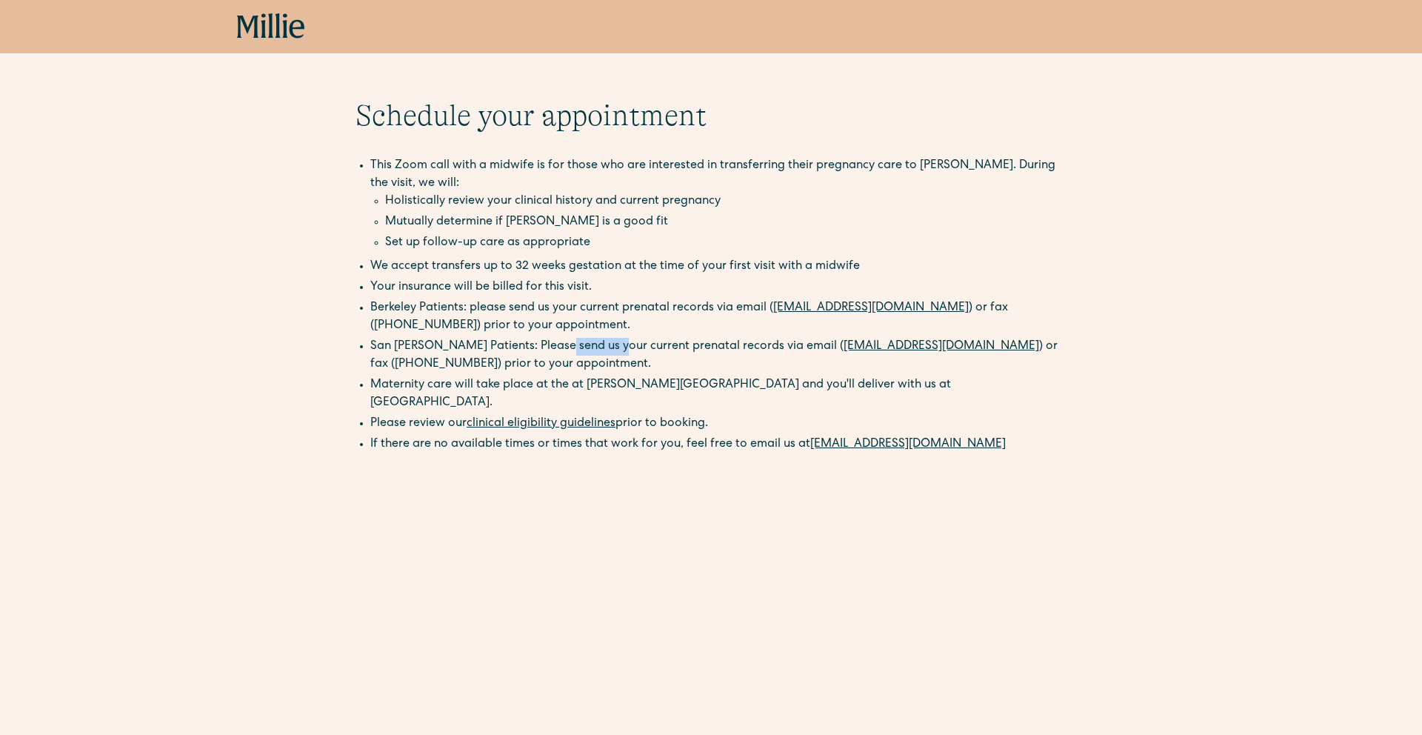
drag, startPoint x: 555, startPoint y: 347, endPoint x: 612, endPoint y: 347, distance: 56.3
click at [612, 347] on li "San Jose Patients: Please send us your current prenatal records via email ( san…" at bounding box center [718, 356] width 696 height 36
click at [654, 346] on li "San Jose Patients: Please send us your current prenatal records via email ( san…" at bounding box center [718, 356] width 696 height 36
drag, startPoint x: 447, startPoint y: 208, endPoint x: 581, endPoint y: 213, distance: 133.4
click at [581, 213] on ul "Holistically review your clinical history and current pregnancy Mutually determ…" at bounding box center [718, 224] width 696 height 62
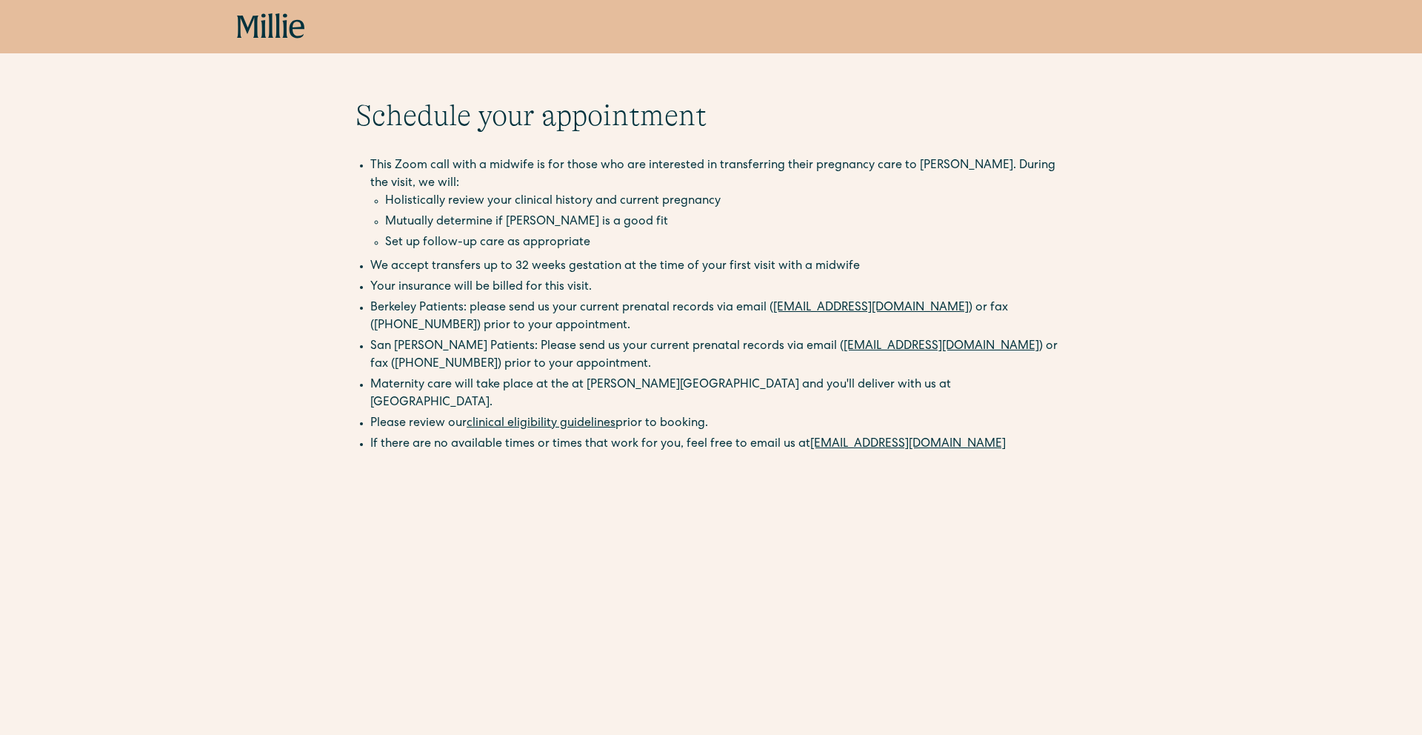
click at [588, 227] on li "Mutually determine if Millie is a good fit" at bounding box center [725, 222] width 681 height 18
drag, startPoint x: 435, startPoint y: 220, endPoint x: 519, endPoint y: 220, distance: 83.7
click at [519, 220] on li "Mutually determine if Millie is a good fit" at bounding box center [725, 222] width 681 height 18
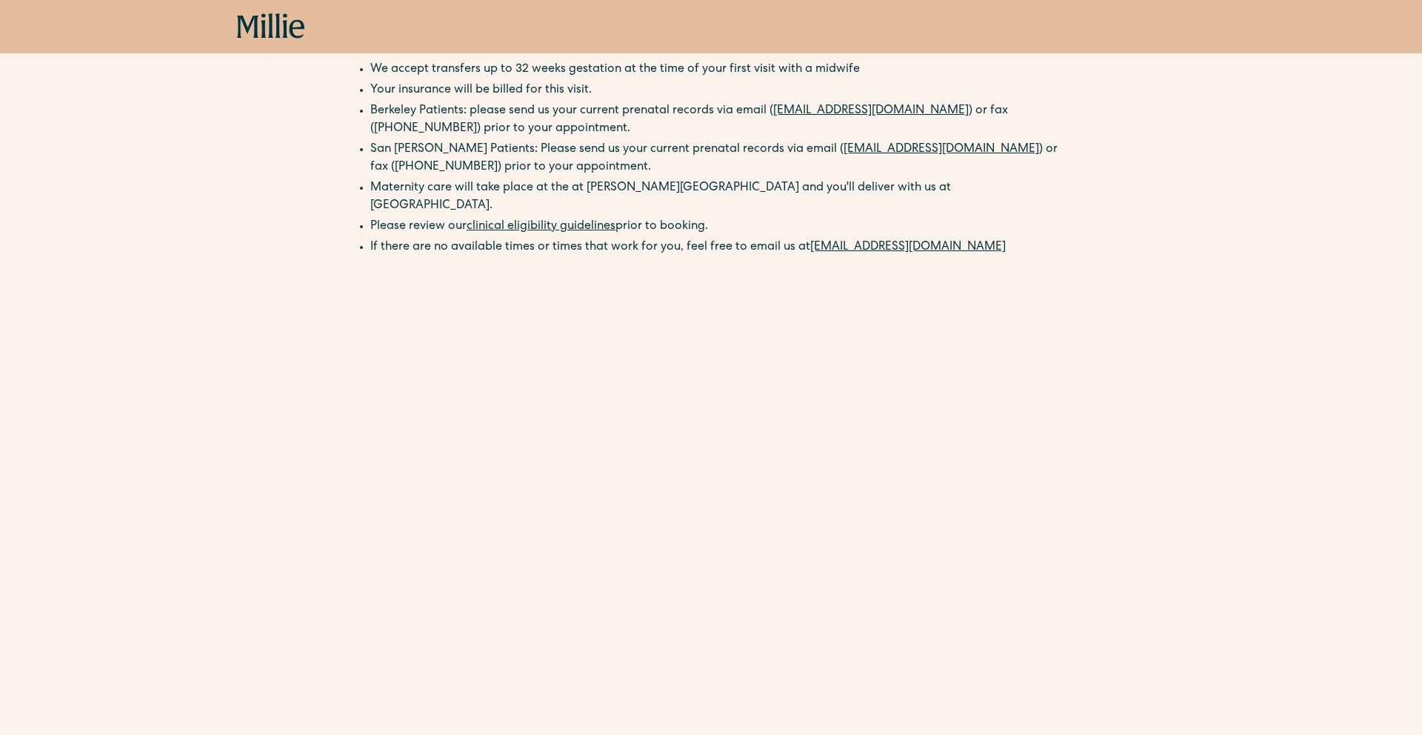
scroll to position [0, 0]
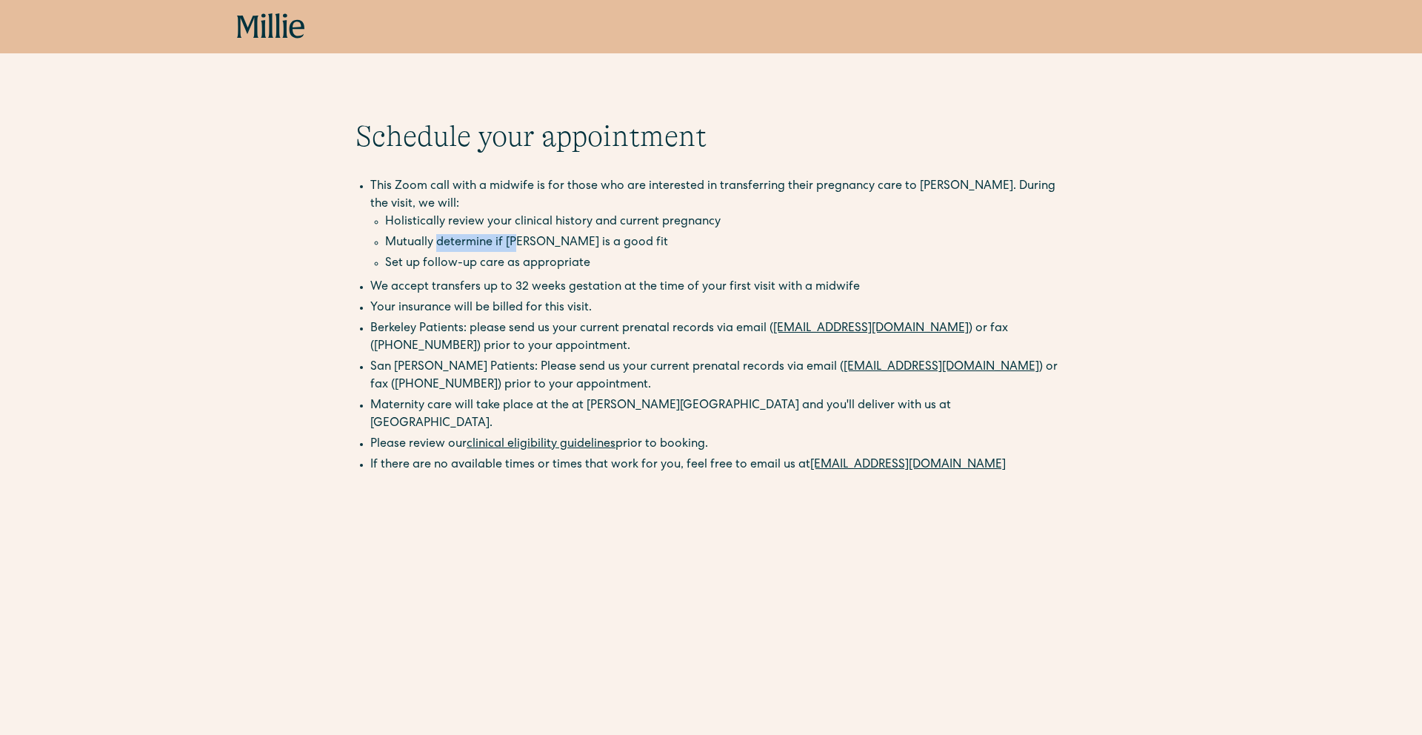
click at [258, 30] on icon at bounding box center [271, 26] width 68 height 27
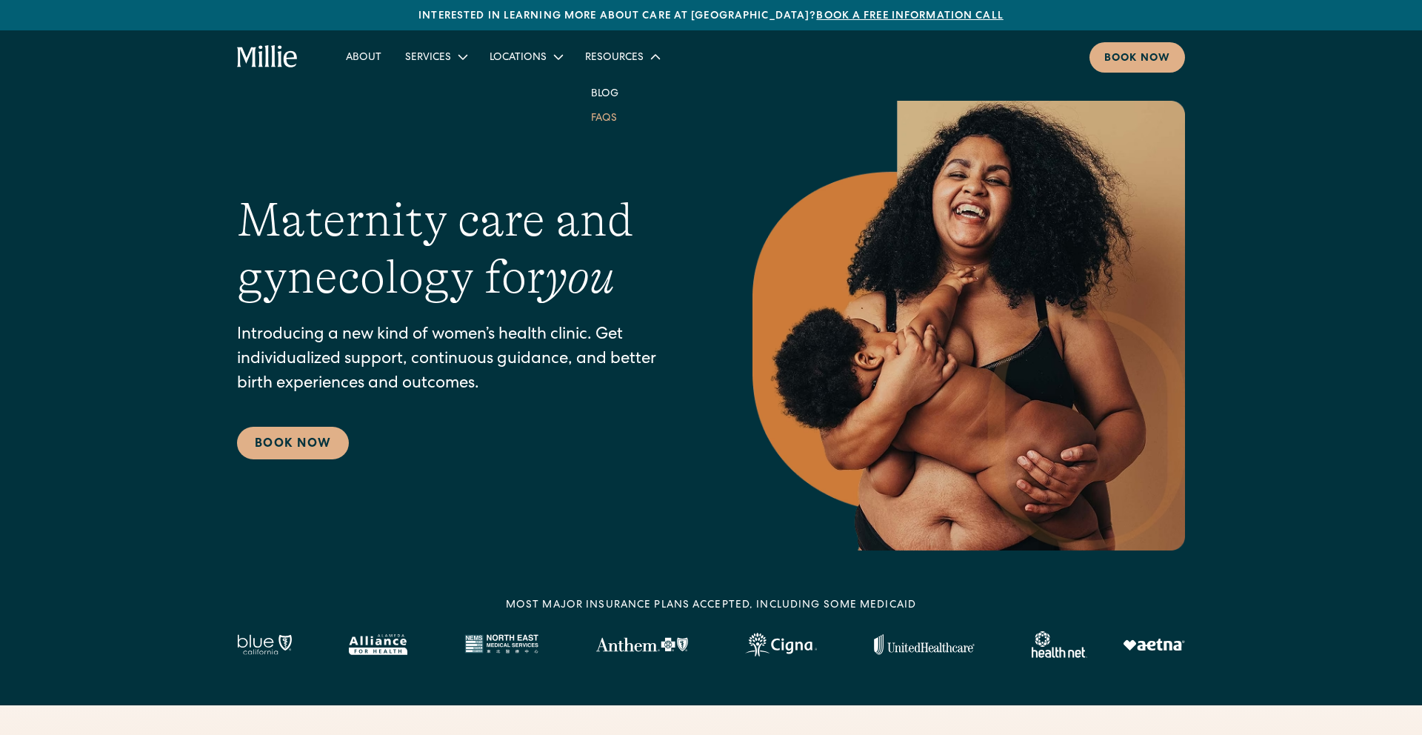
click at [602, 122] on link "FAQs" at bounding box center [604, 117] width 50 height 24
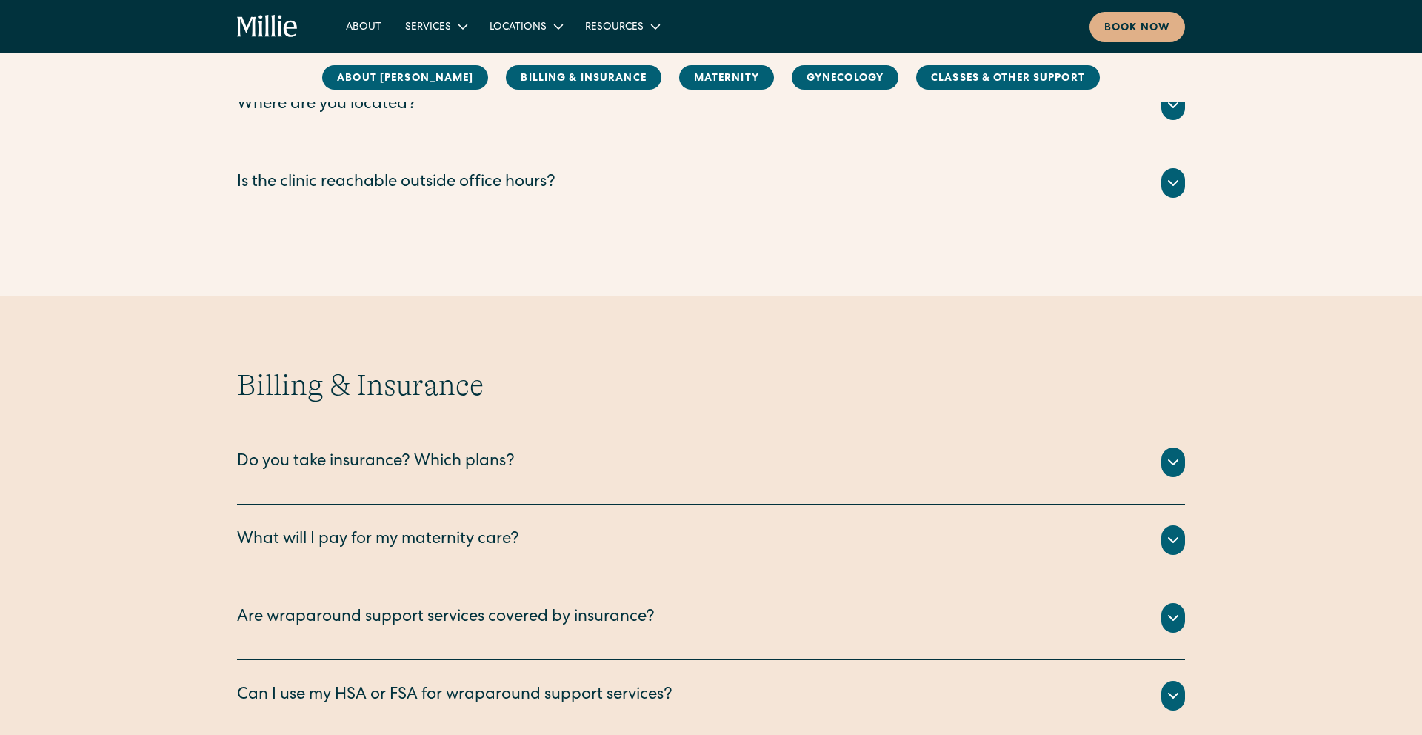
scroll to position [452, 0]
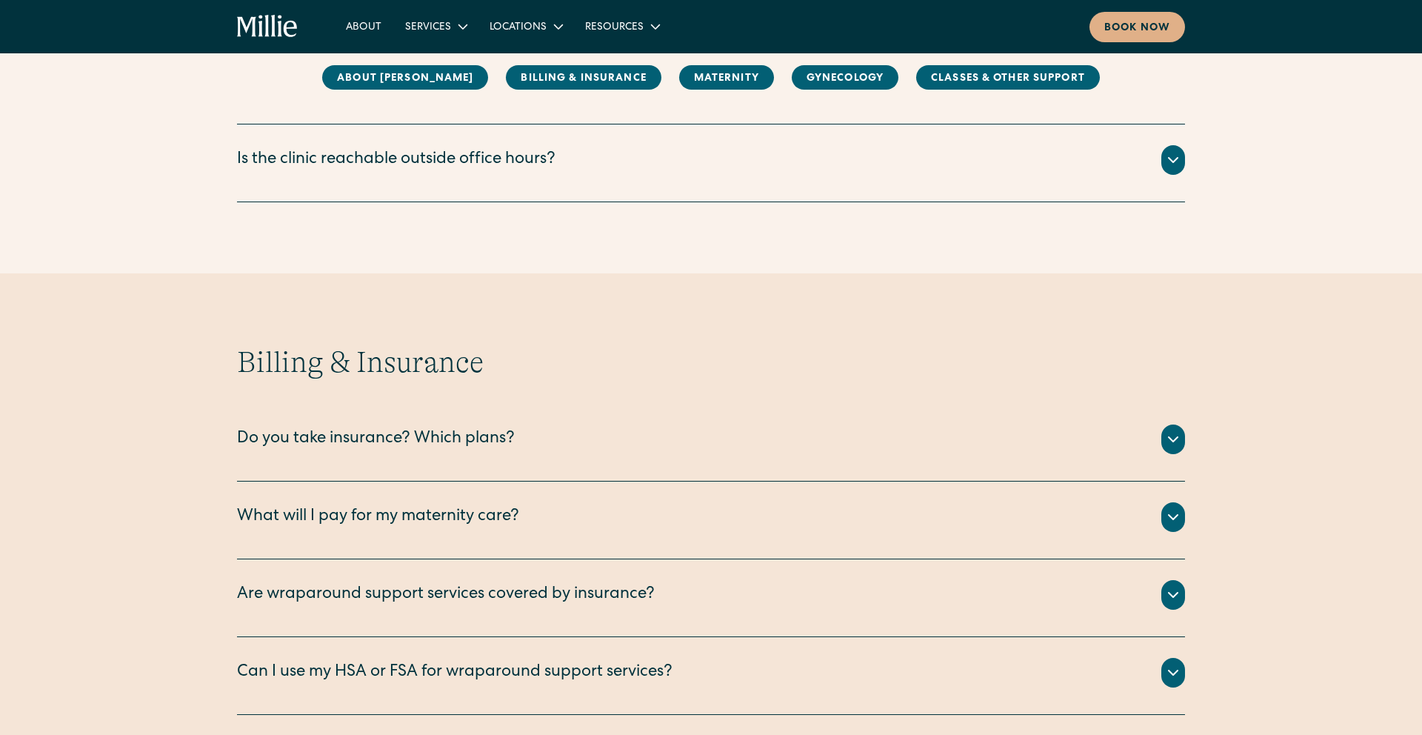
click at [452, 445] on div "Do you take insurance? Which plans?" at bounding box center [376, 439] width 278 height 24
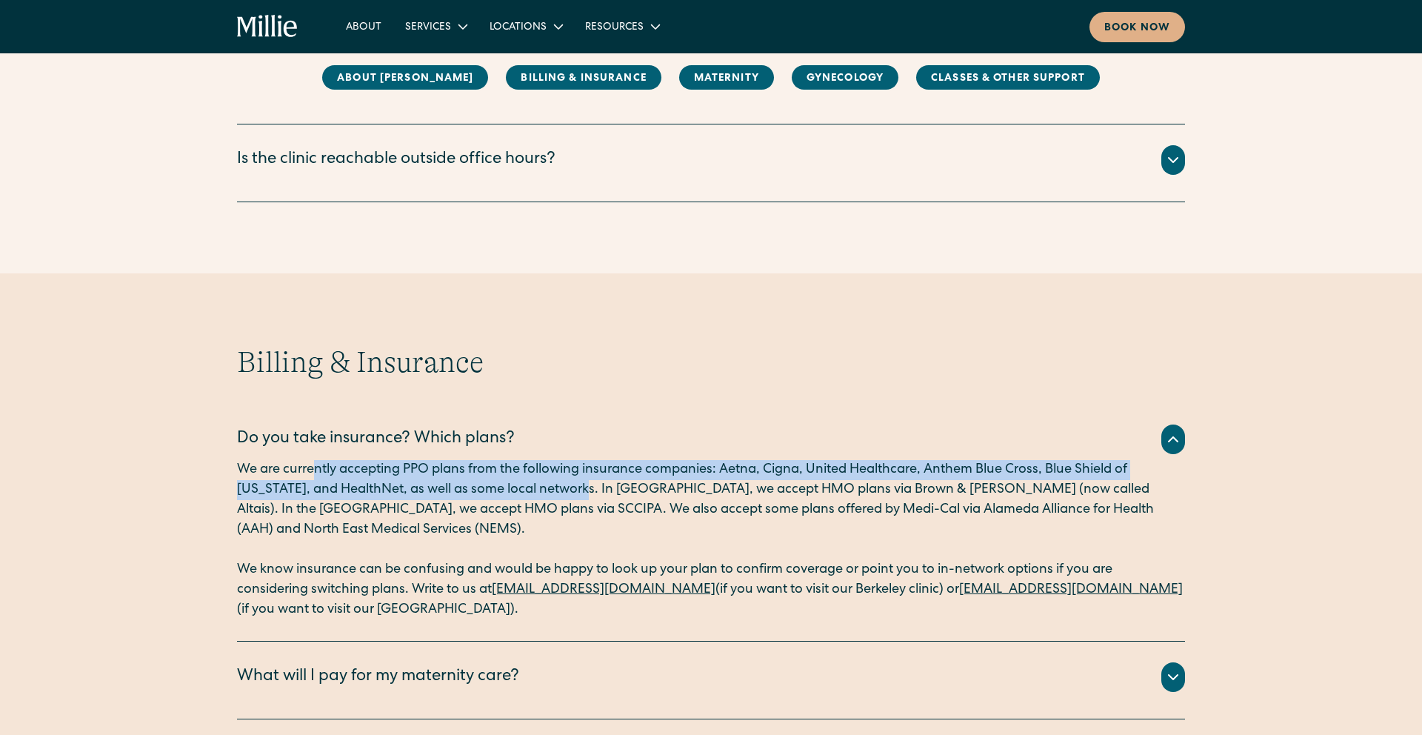
drag, startPoint x: 316, startPoint y: 472, endPoint x: 585, endPoint y: 481, distance: 269.0
click at [585, 481] on p "We are currently accepting PPO plans from the following insurance companies: Ae…" at bounding box center [711, 500] width 948 height 80
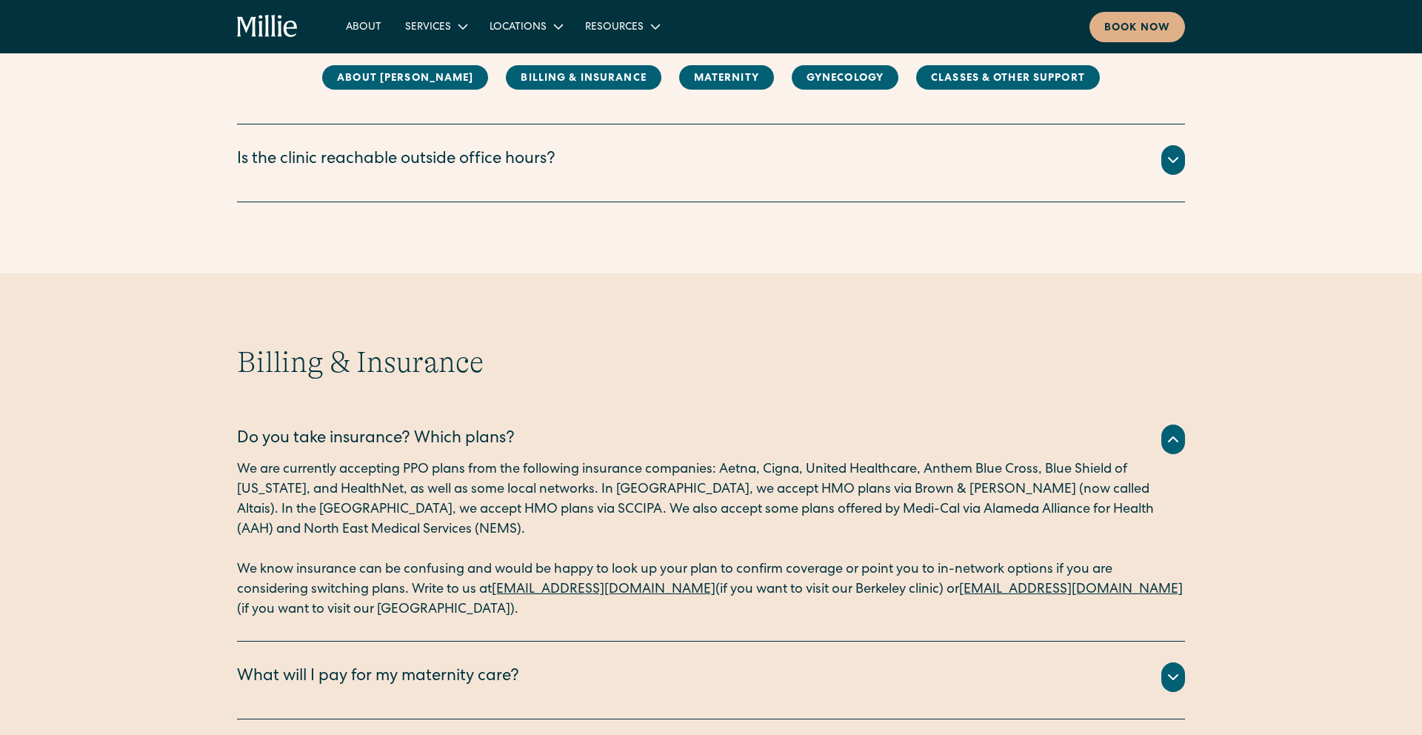
click at [631, 482] on p "We are currently accepting PPO plans from the following insurance companies: Ae…" at bounding box center [711, 500] width 948 height 80
click at [452, 481] on p "We are currently accepting PPO plans from the following insurance companies: Ae…" at bounding box center [711, 500] width 948 height 80
drag, startPoint x: 862, startPoint y: 568, endPoint x: 912, endPoint y: 568, distance: 49.6
click at [912, 568] on p "We know insurance can be confusing and would be happy to look up your plan to c…" at bounding box center [711, 590] width 948 height 60
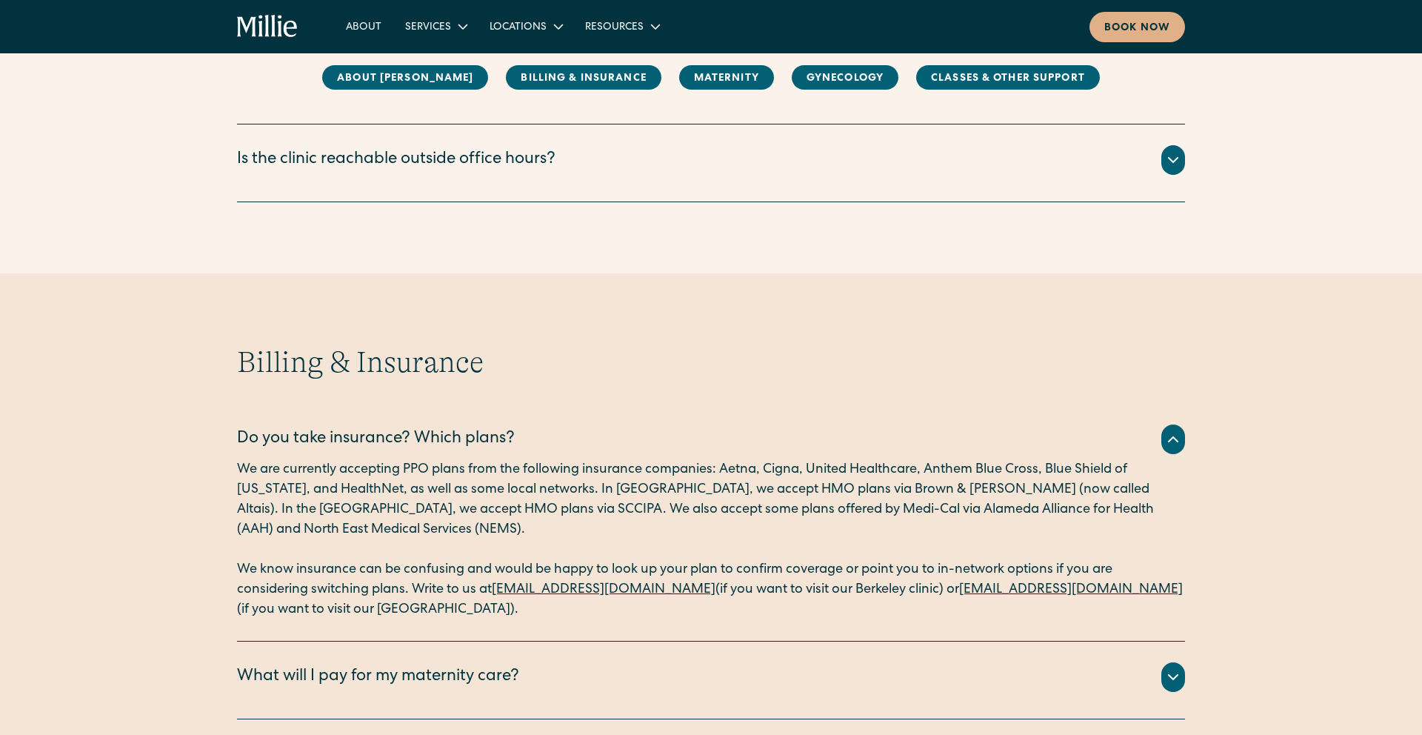
click at [834, 512] on p "We are currently accepting PPO plans from the following insurance companies: Ae…" at bounding box center [711, 500] width 948 height 80
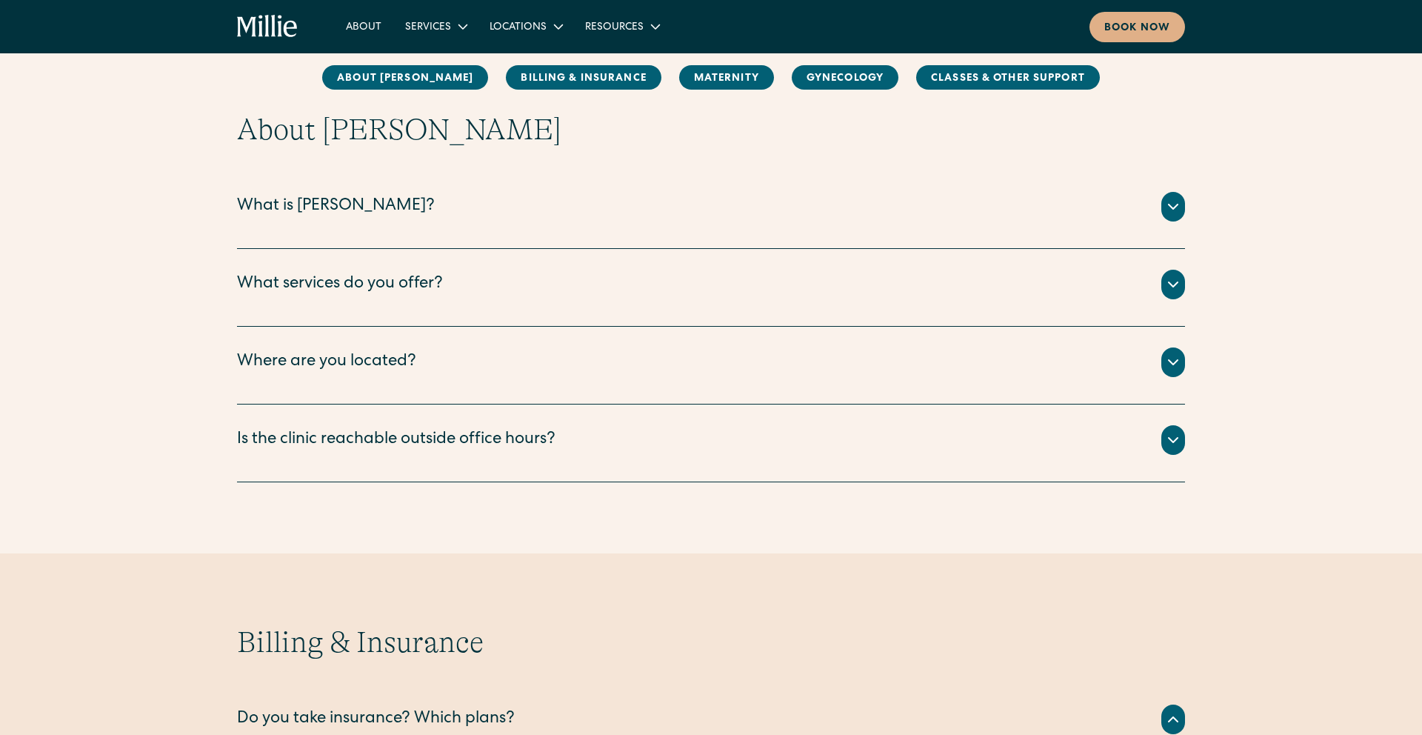
scroll to position [0, 0]
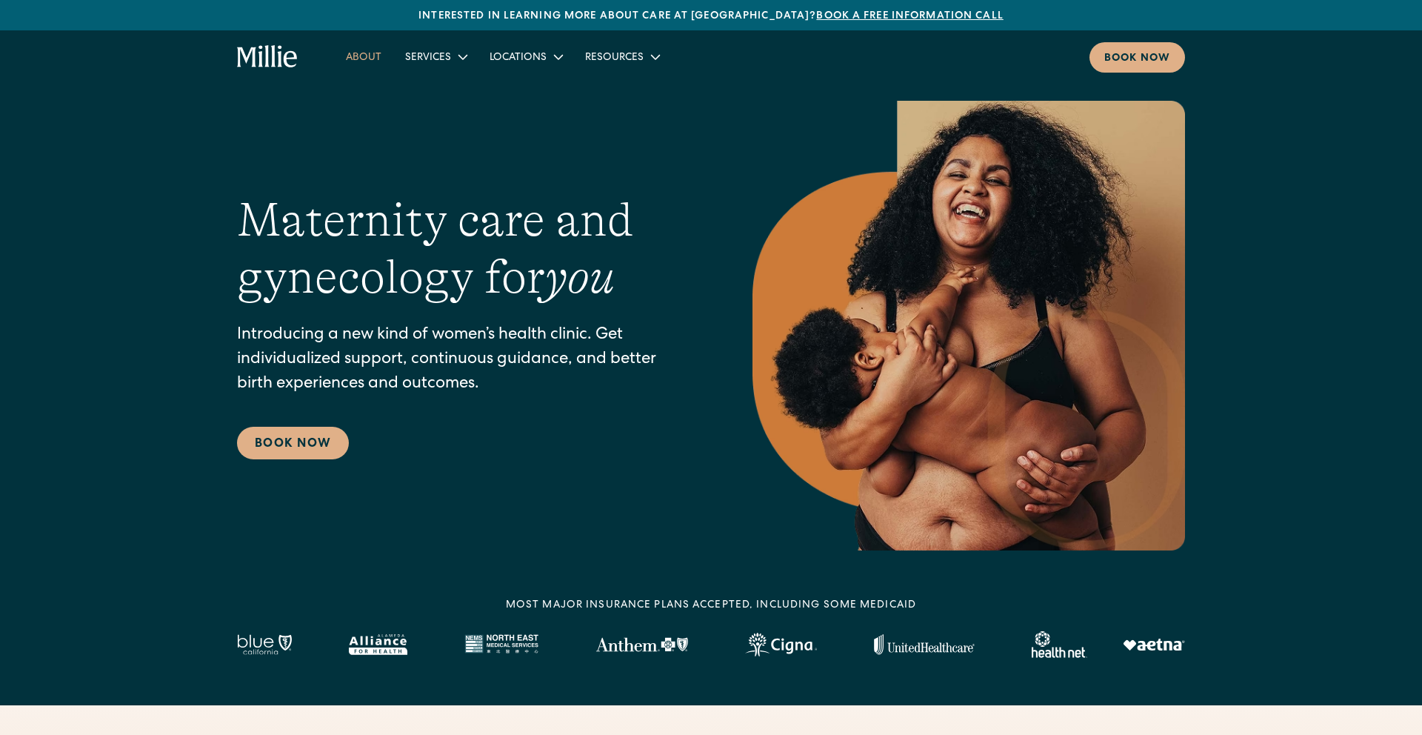
click at [374, 53] on link "About" at bounding box center [363, 56] width 59 height 24
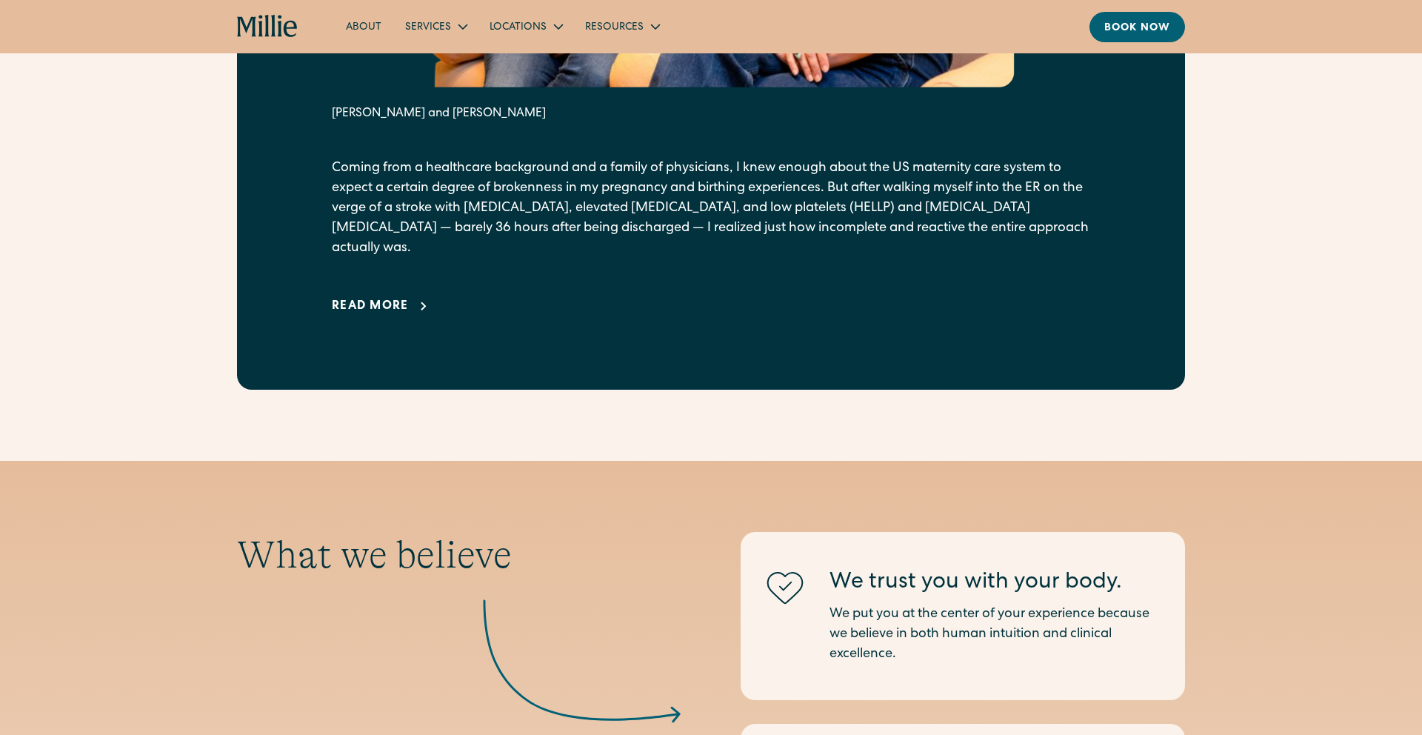
scroll to position [1097, 0]
click at [407, 298] on div "Read more" at bounding box center [370, 307] width 77 height 18
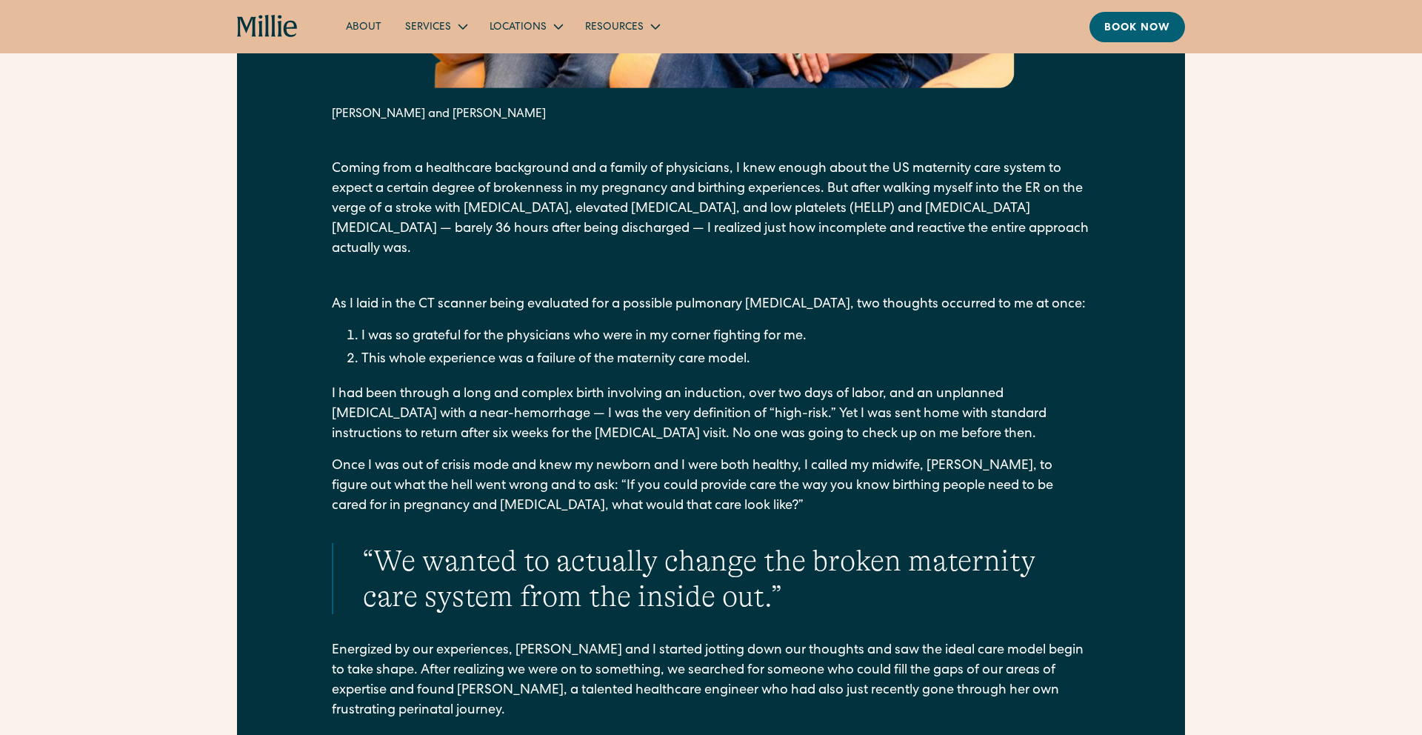
drag, startPoint x: 510, startPoint y: 275, endPoint x: 556, endPoint y: 304, distance: 54.6
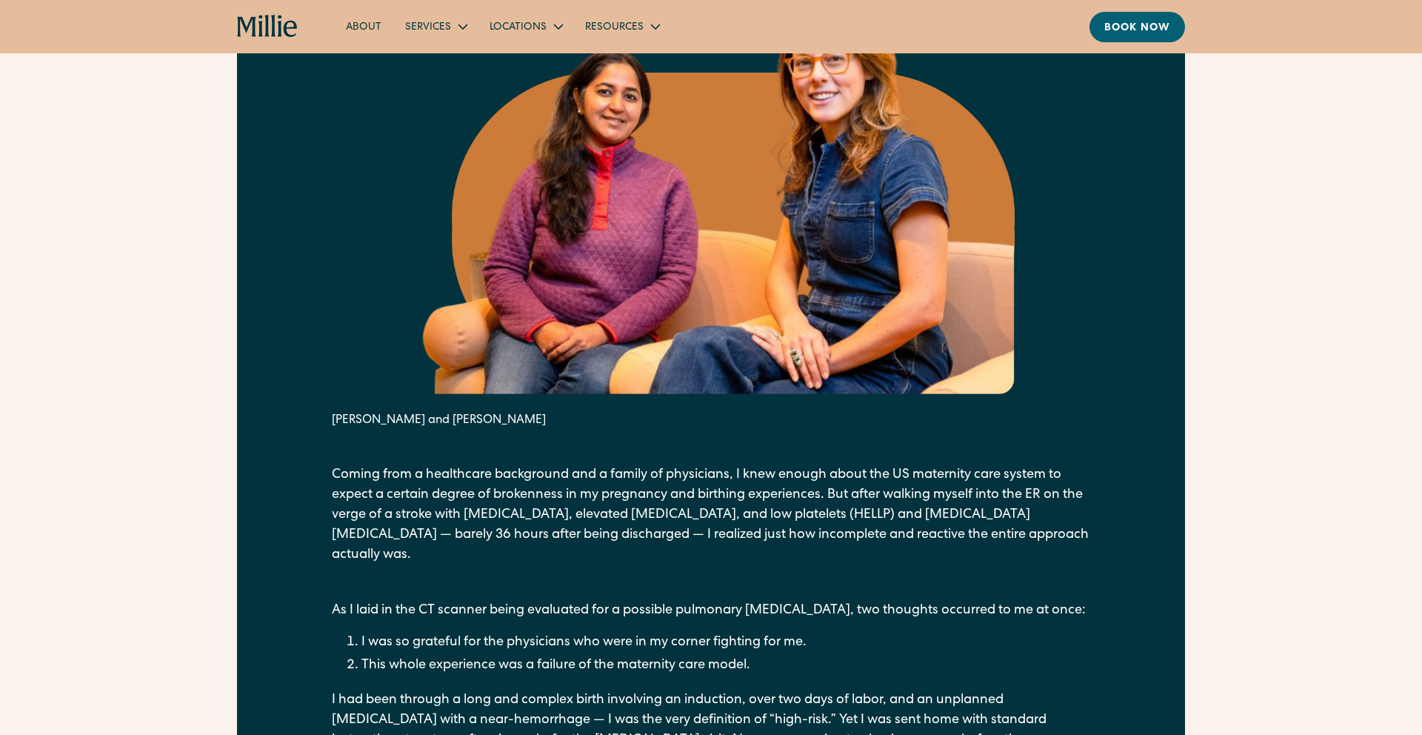
scroll to position [0, 0]
